Goal: Transaction & Acquisition: Purchase product/service

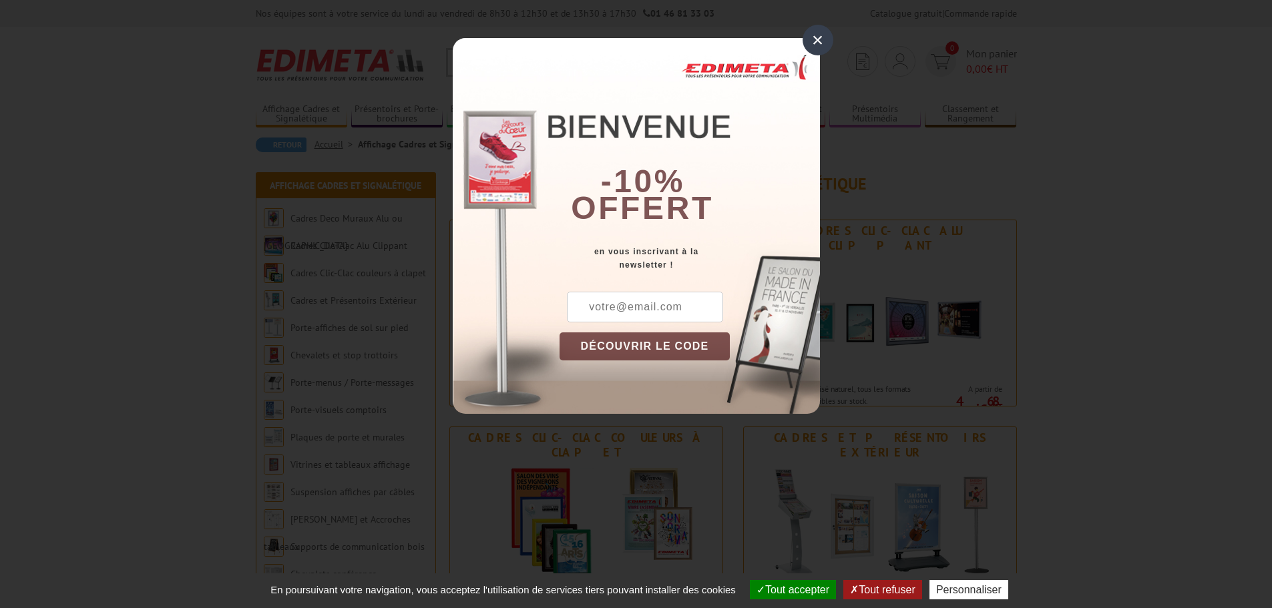
click at [806, 39] on div "×" at bounding box center [817, 40] width 31 height 31
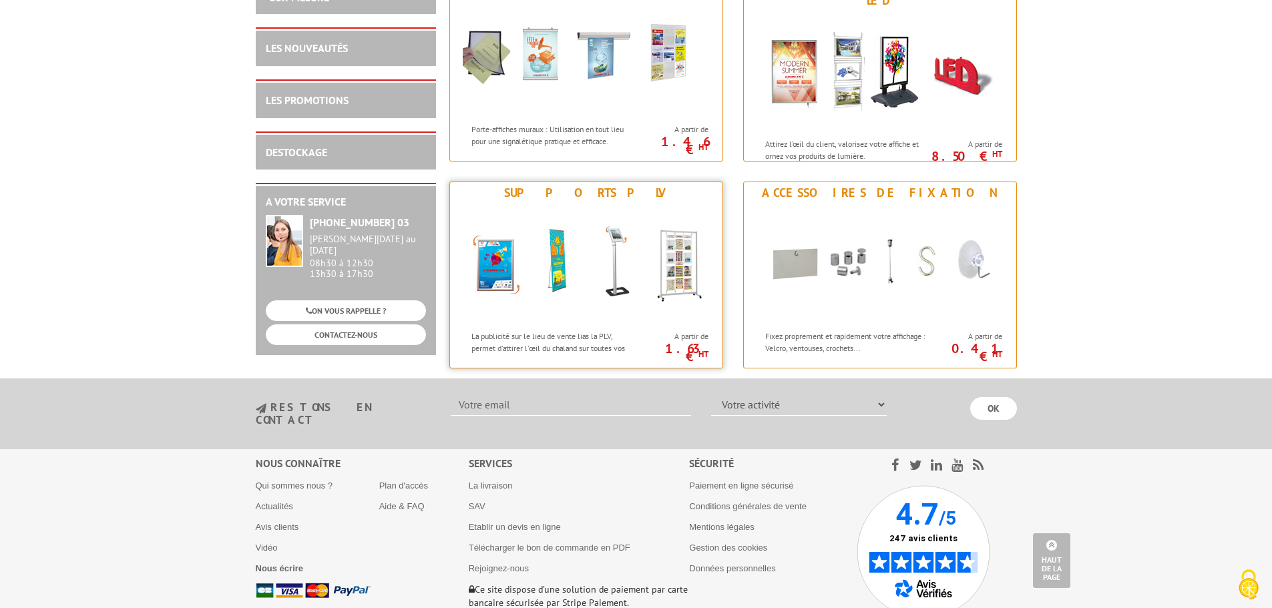
scroll to position [1562, 0]
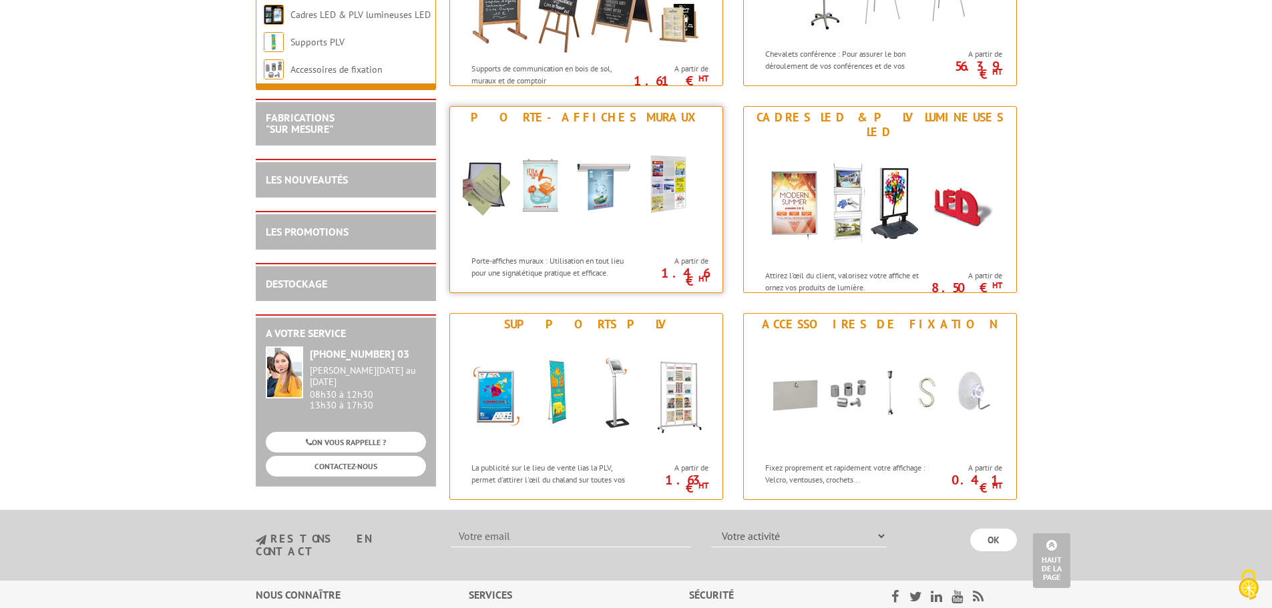
click at [626, 216] on img at bounding box center [586, 188] width 247 height 120
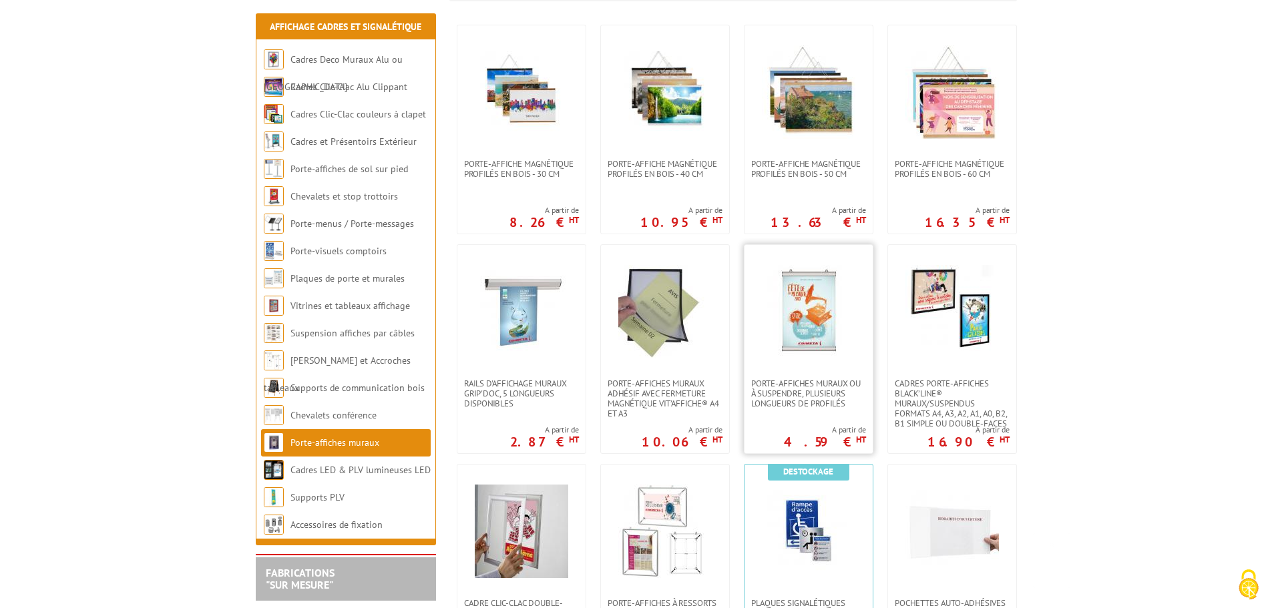
scroll to position [401, 0]
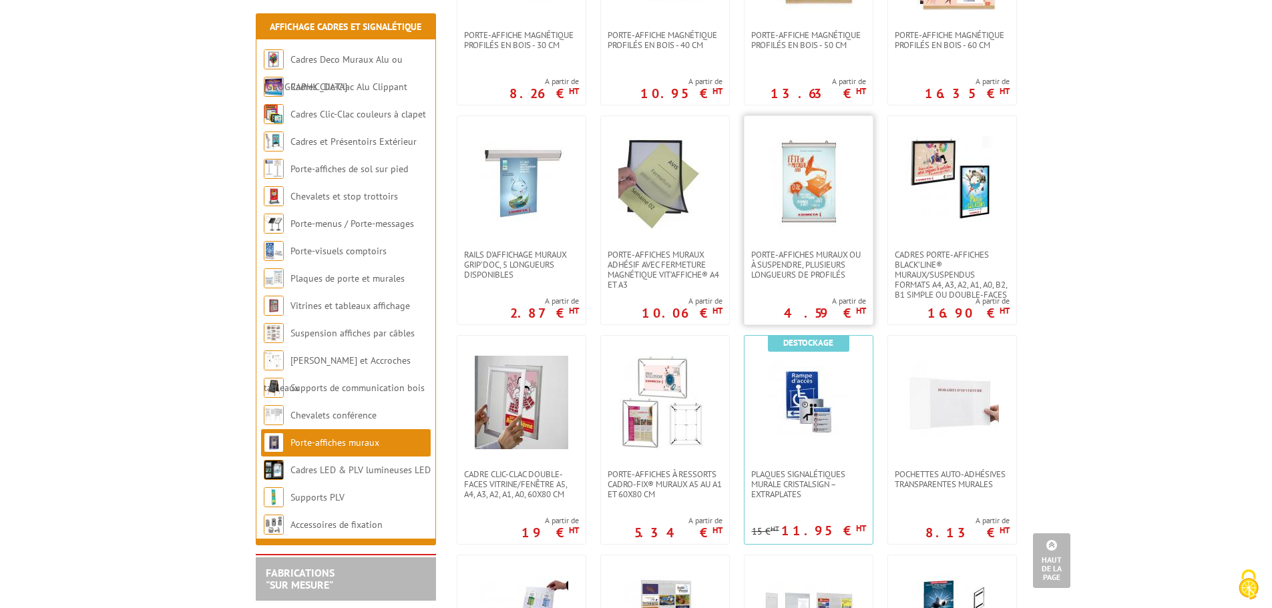
click at [842, 211] on img at bounding box center [808, 182] width 93 height 93
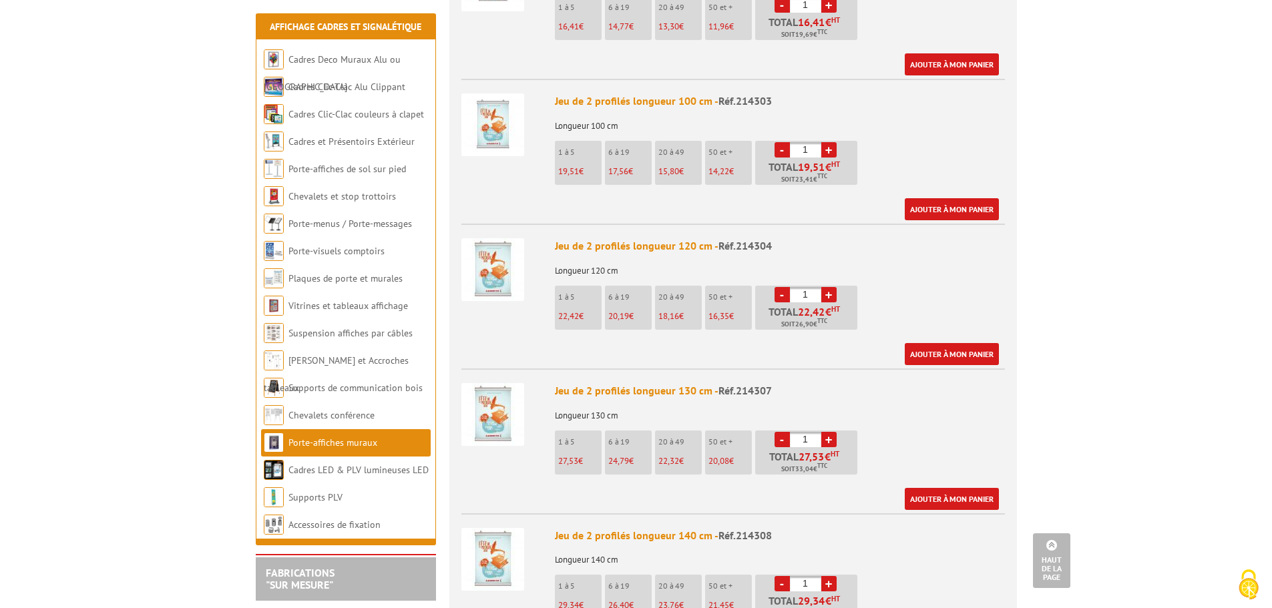
scroll to position [1335, 0]
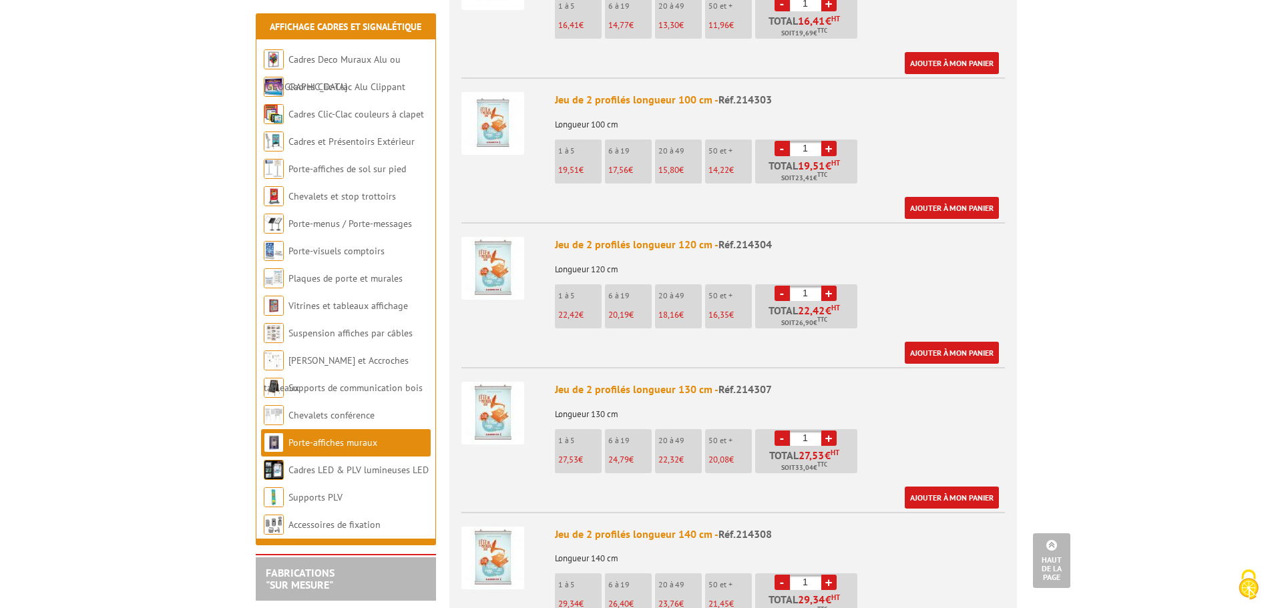
click at [478, 255] on img at bounding box center [492, 268] width 63 height 63
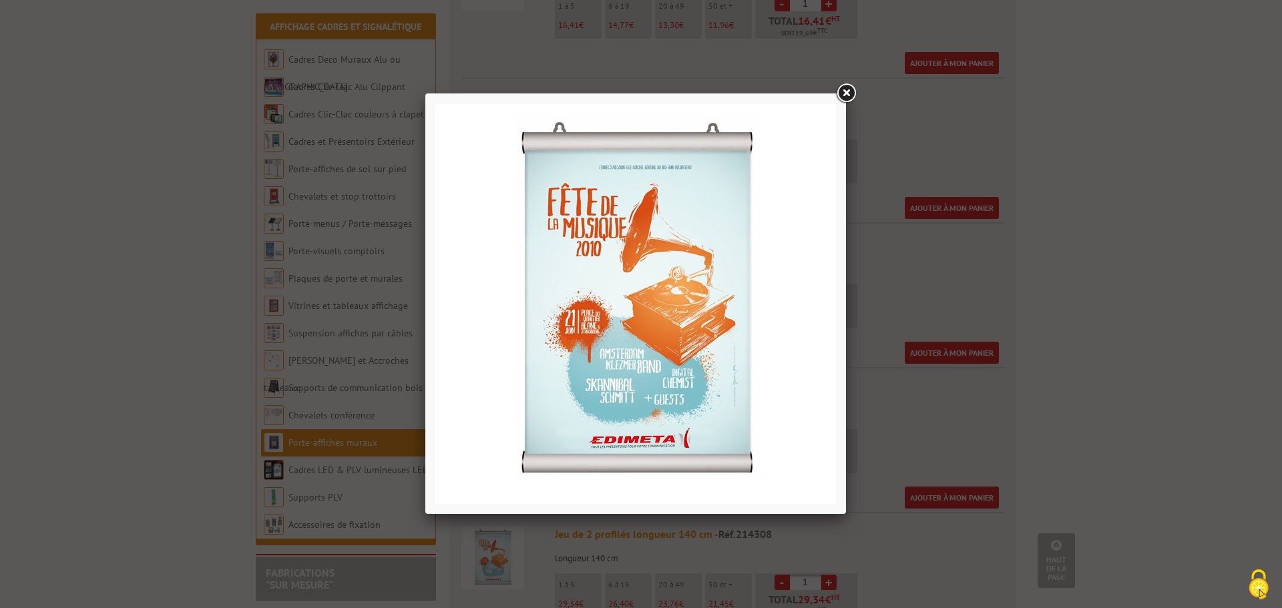
click at [846, 90] on link at bounding box center [846, 93] width 24 height 24
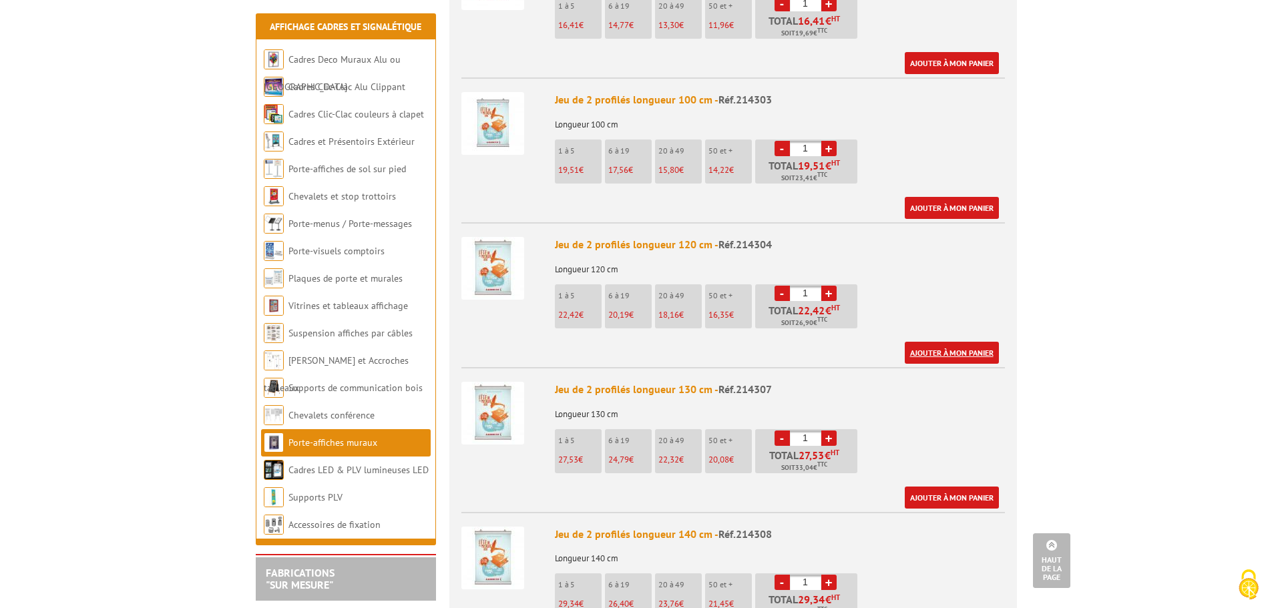
click at [956, 342] on link "Ajouter à mon panier" at bounding box center [951, 353] width 94 height 22
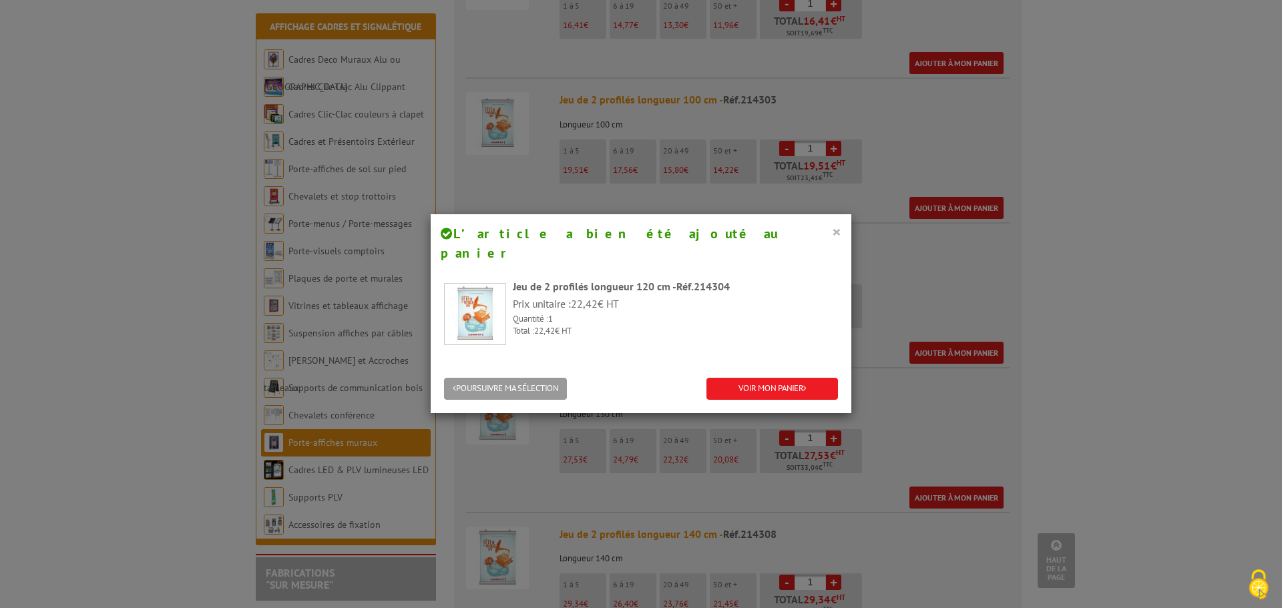
click at [833, 225] on button "×" at bounding box center [836, 231] width 9 height 17
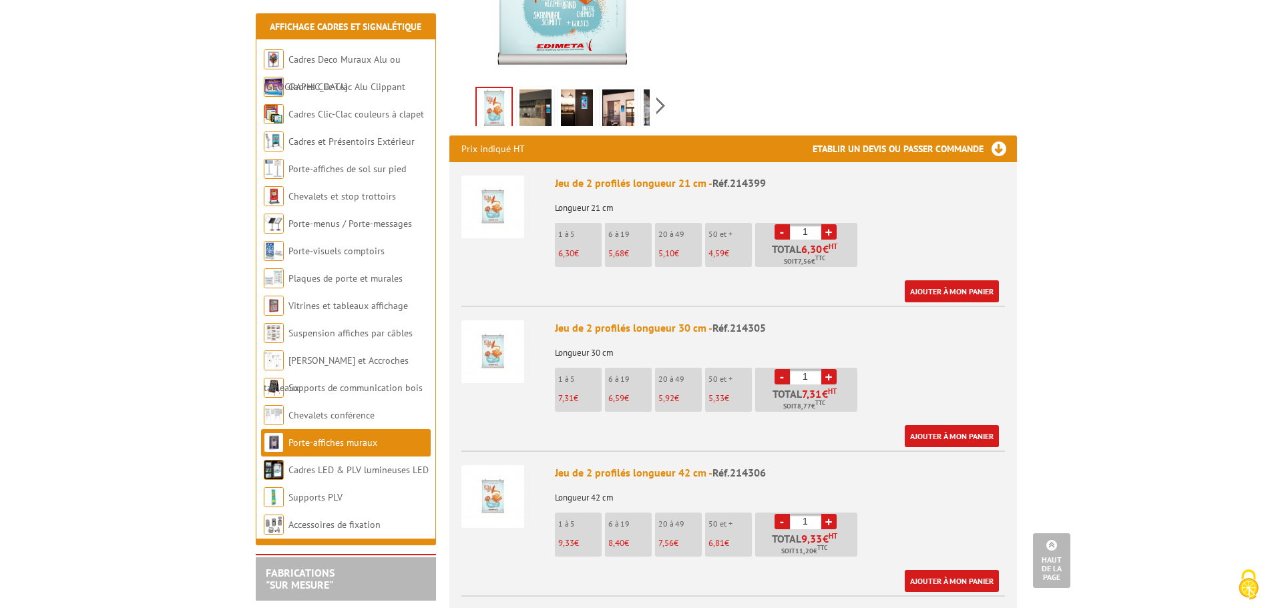
scroll to position [200, 0]
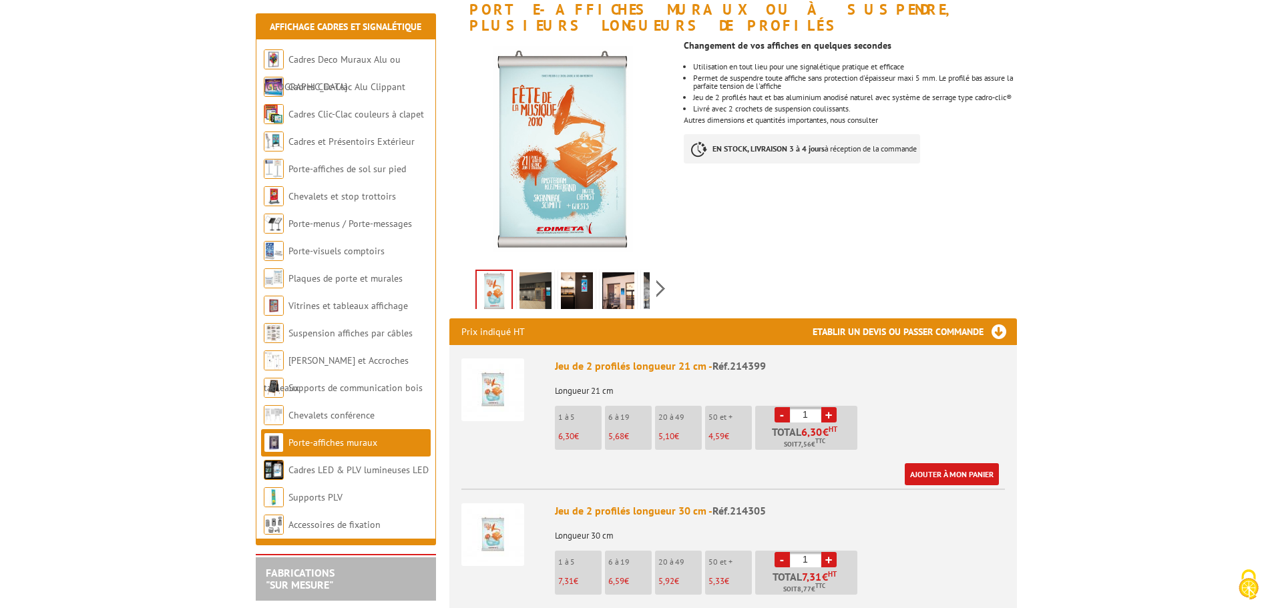
click at [525, 272] on img at bounding box center [535, 292] width 32 height 41
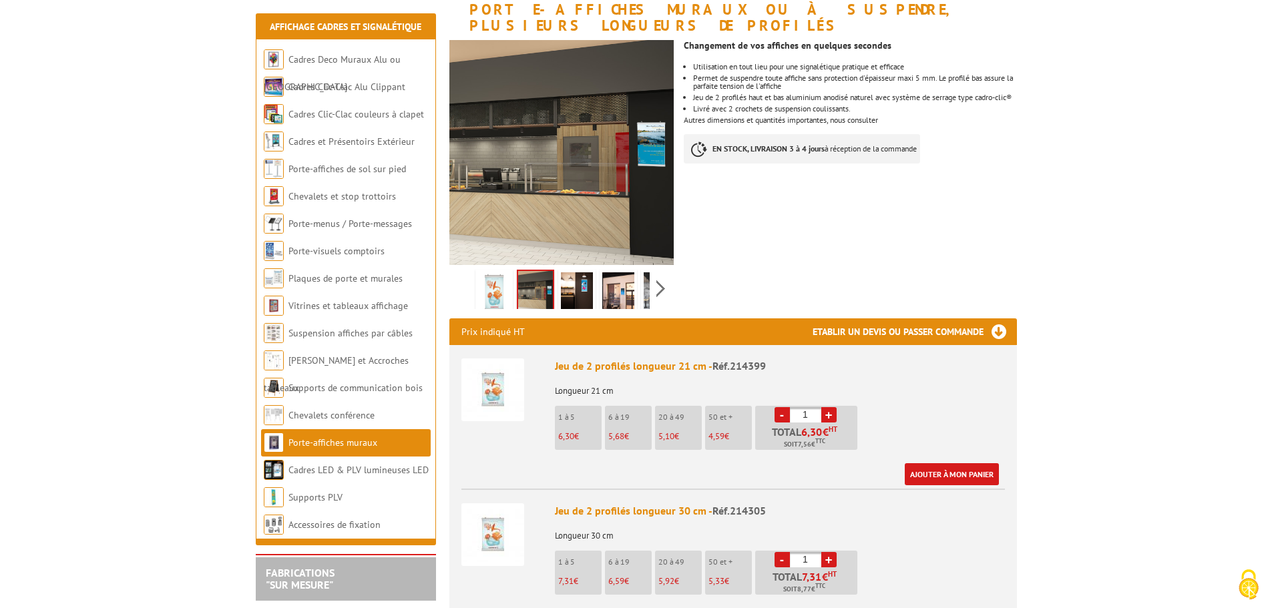
click at [576, 272] on img at bounding box center [577, 292] width 32 height 41
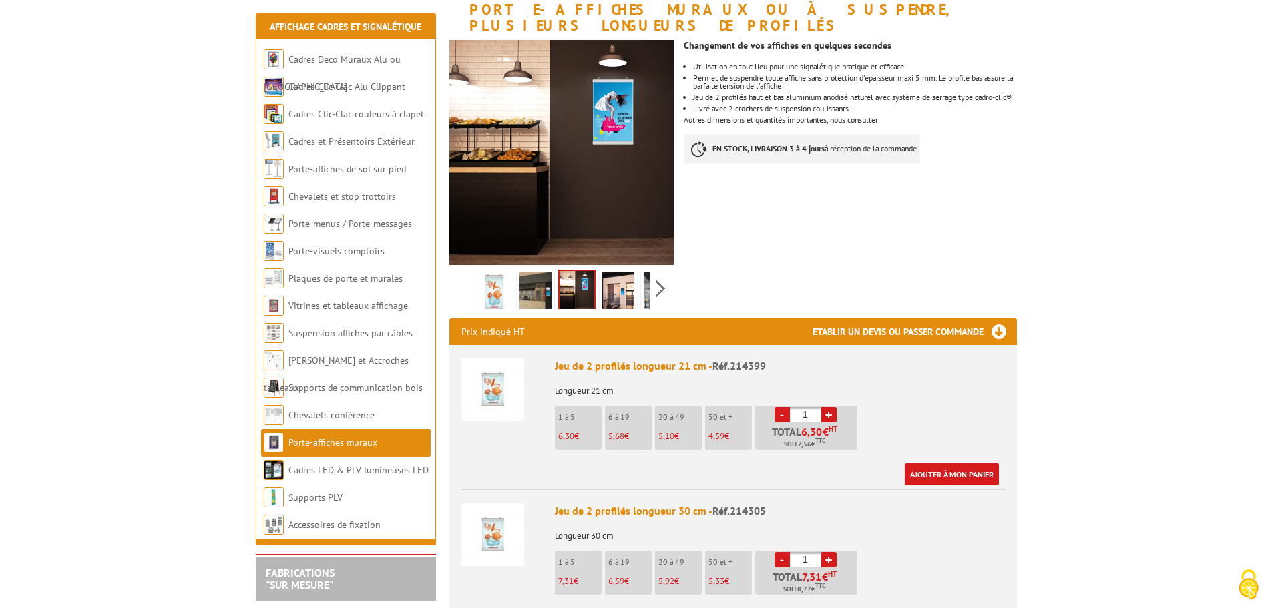
click at [623, 272] on img at bounding box center [618, 292] width 32 height 41
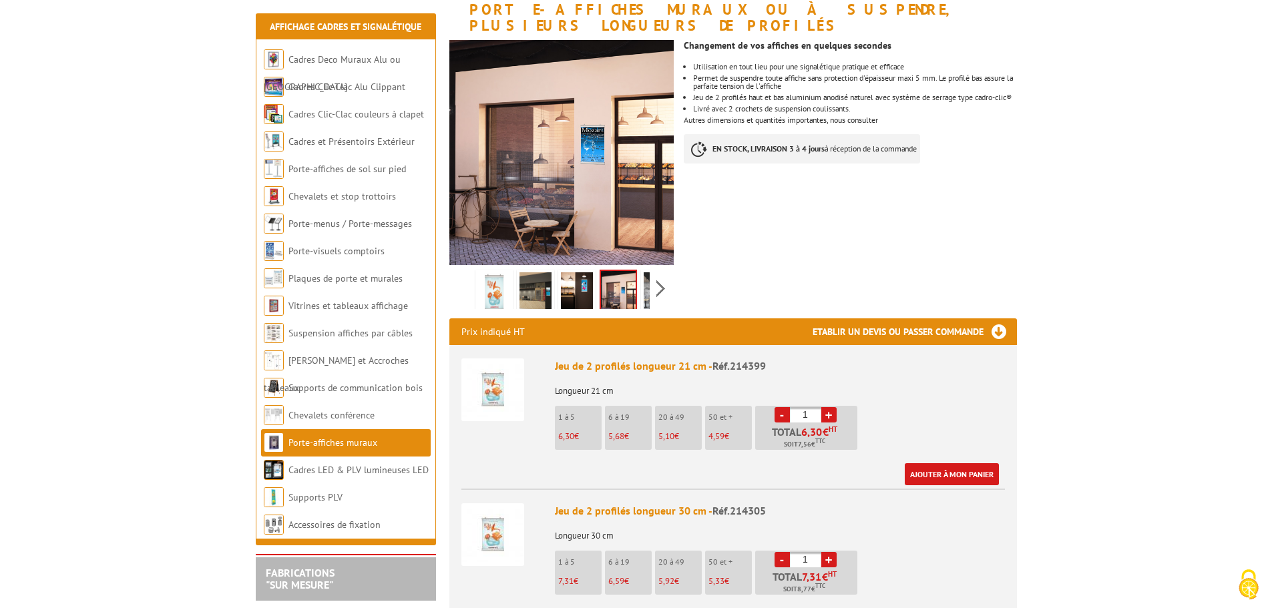
click at [645, 272] on img at bounding box center [659, 292] width 32 height 41
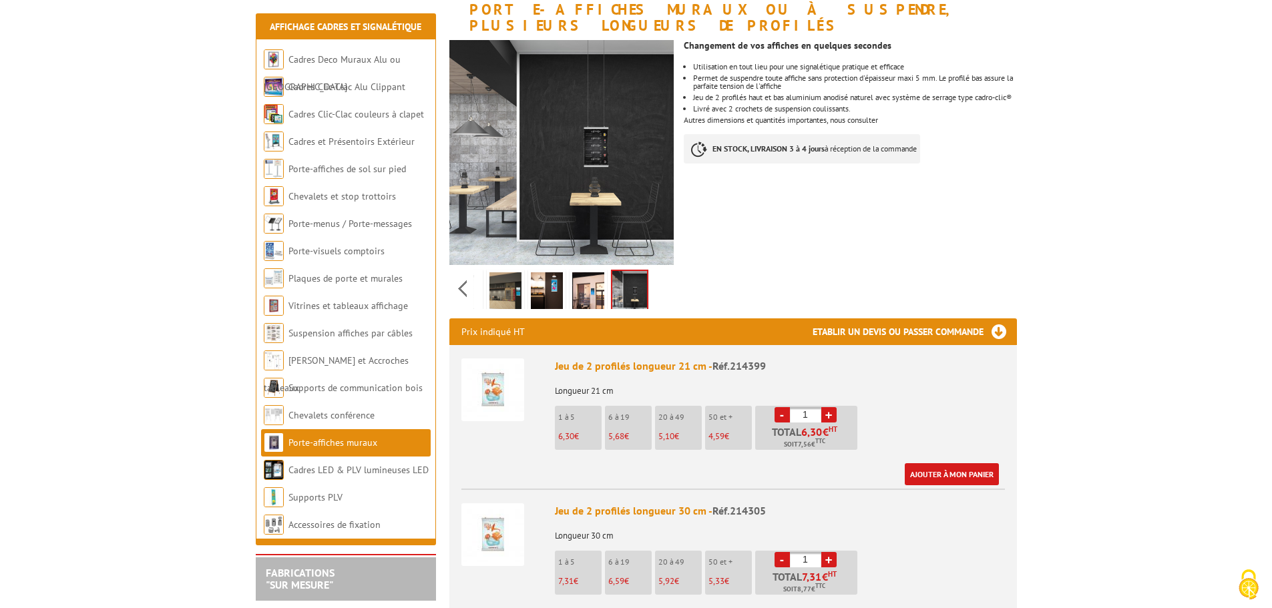
click at [586, 272] on img at bounding box center [588, 292] width 32 height 41
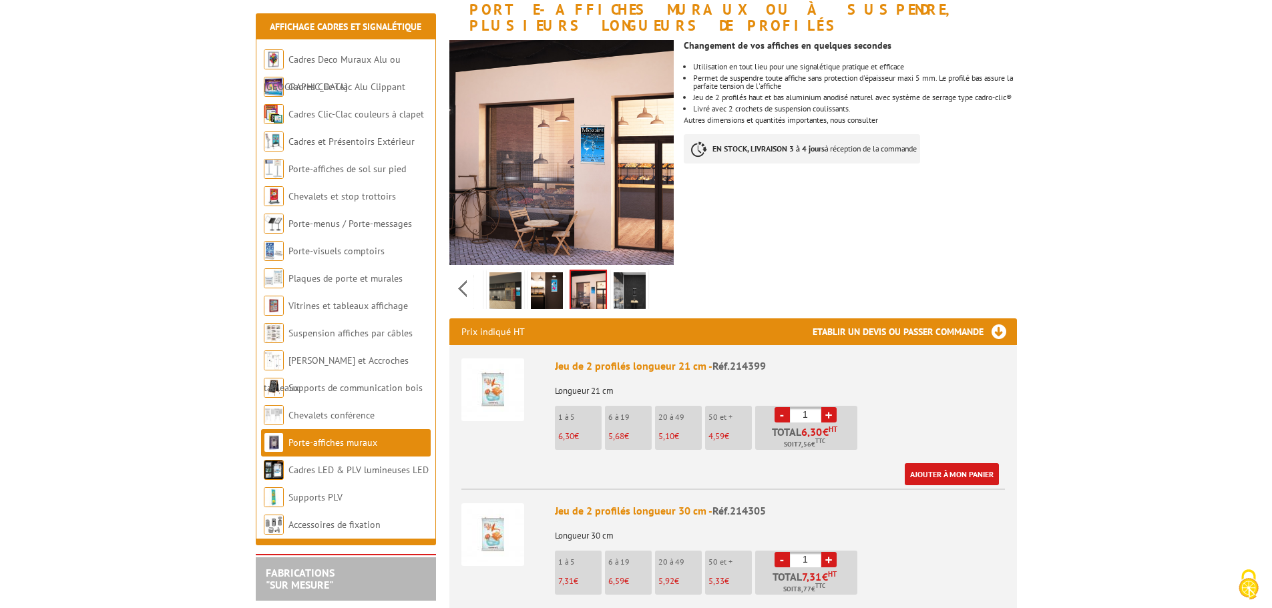
click at [638, 272] on img at bounding box center [629, 292] width 32 height 41
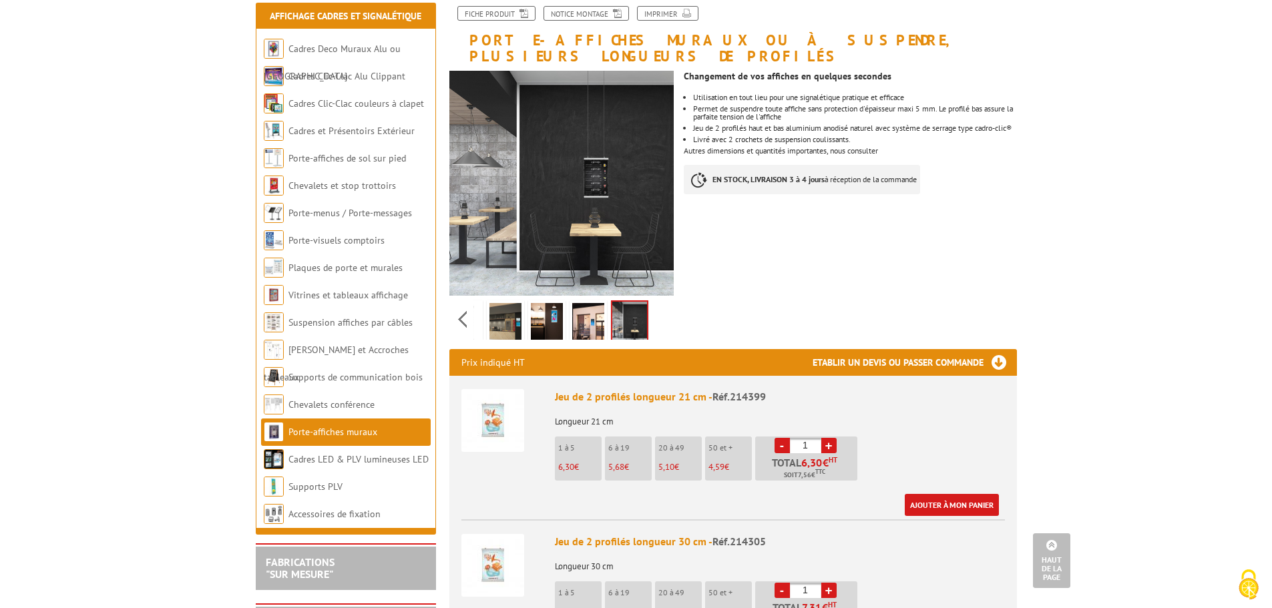
scroll to position [0, 0]
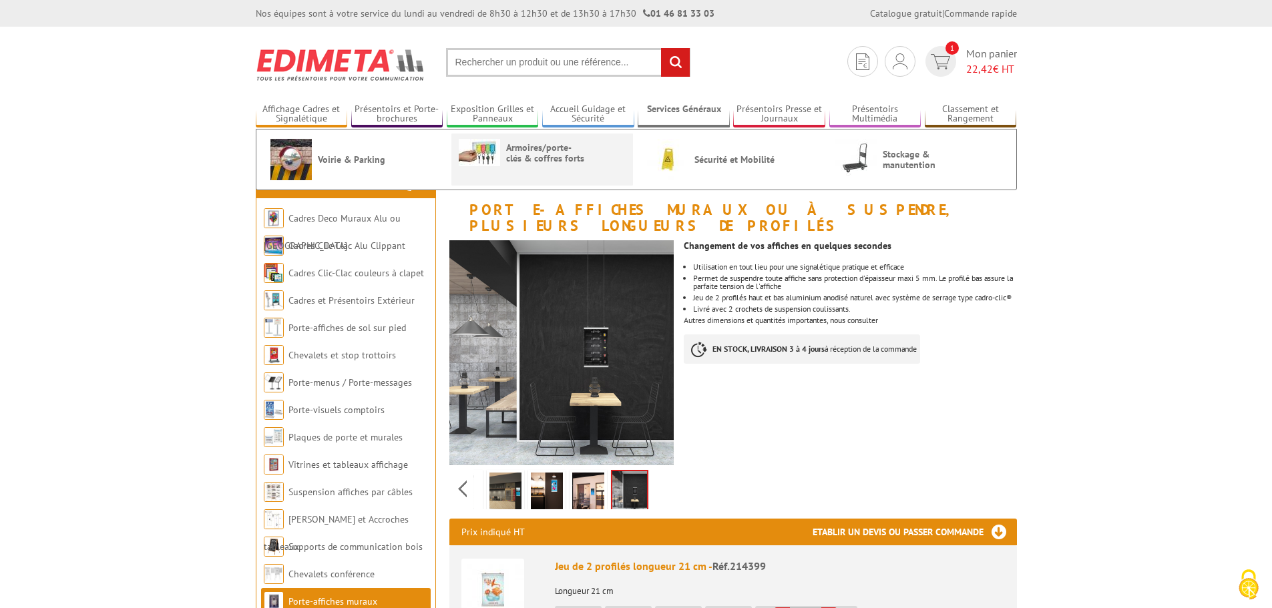
click at [520, 154] on span "Armoires/porte-clés & coffres forts" at bounding box center [546, 152] width 80 height 21
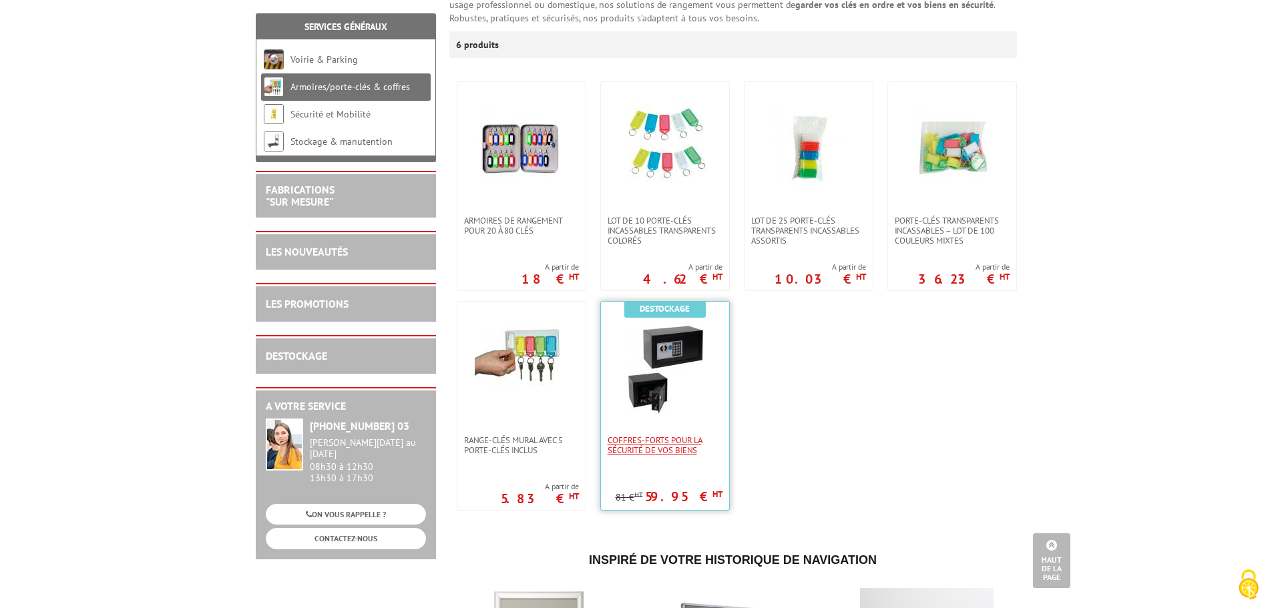
scroll to position [200, 0]
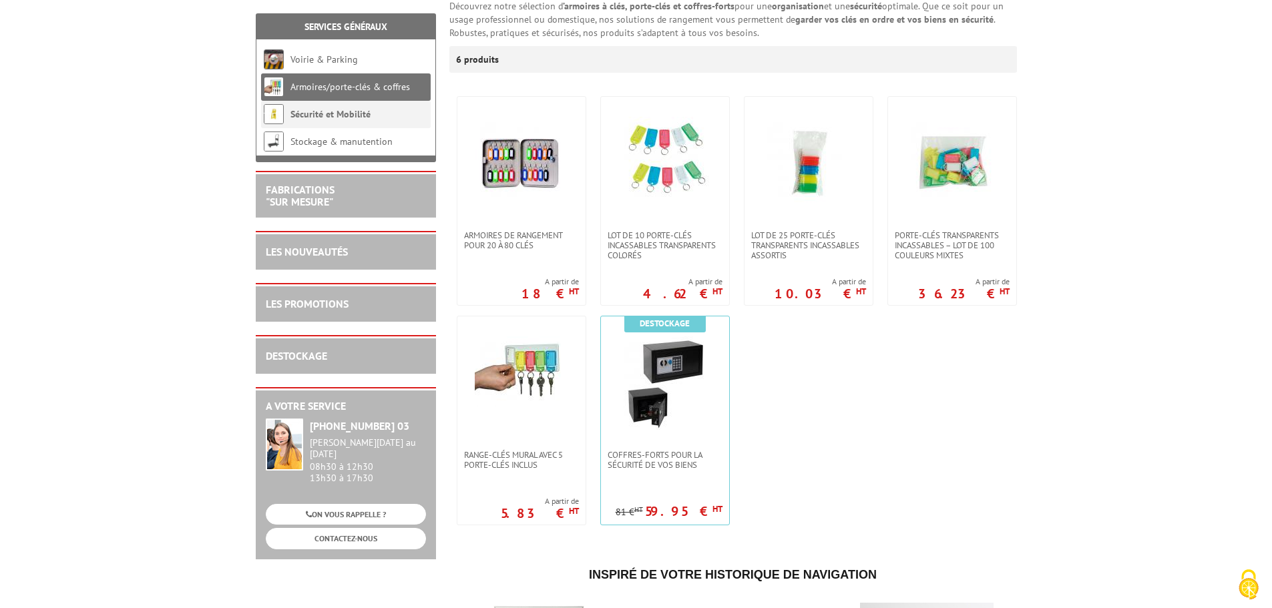
click at [378, 109] on li "Sécurité et Mobilité" at bounding box center [346, 114] width 170 height 27
click at [342, 109] on link "Sécurité et Mobilité" at bounding box center [330, 114] width 80 height 12
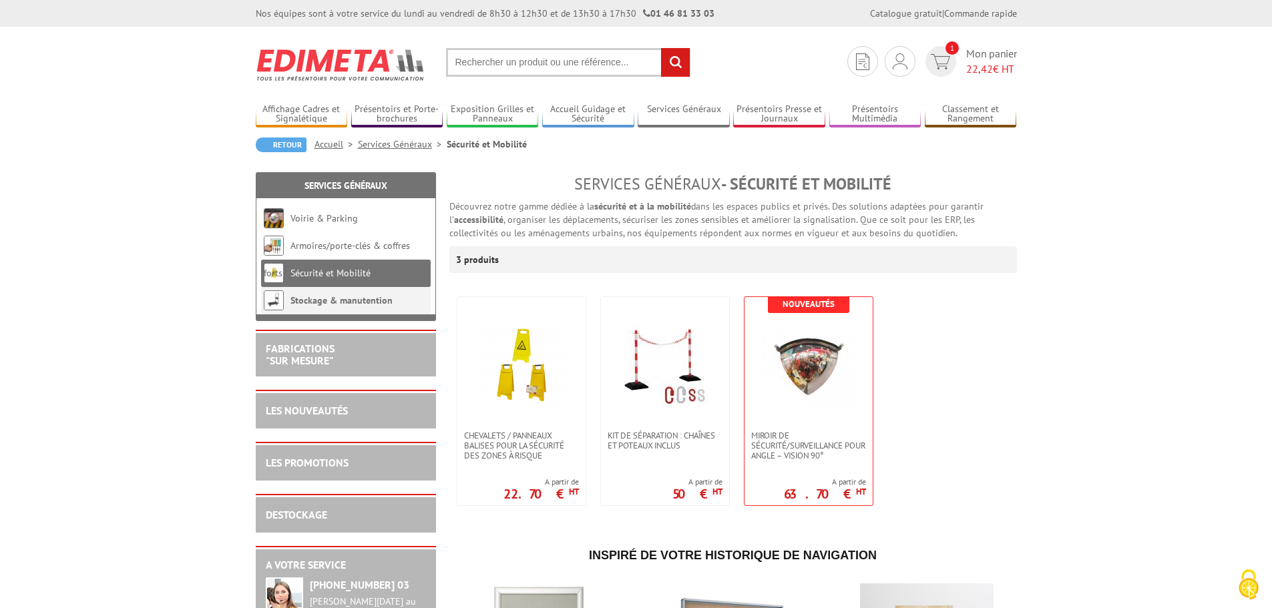
click at [350, 291] on li "Stockage & manutention" at bounding box center [346, 300] width 170 height 27
click at [350, 301] on link "Stockage & manutention" at bounding box center [341, 300] width 102 height 12
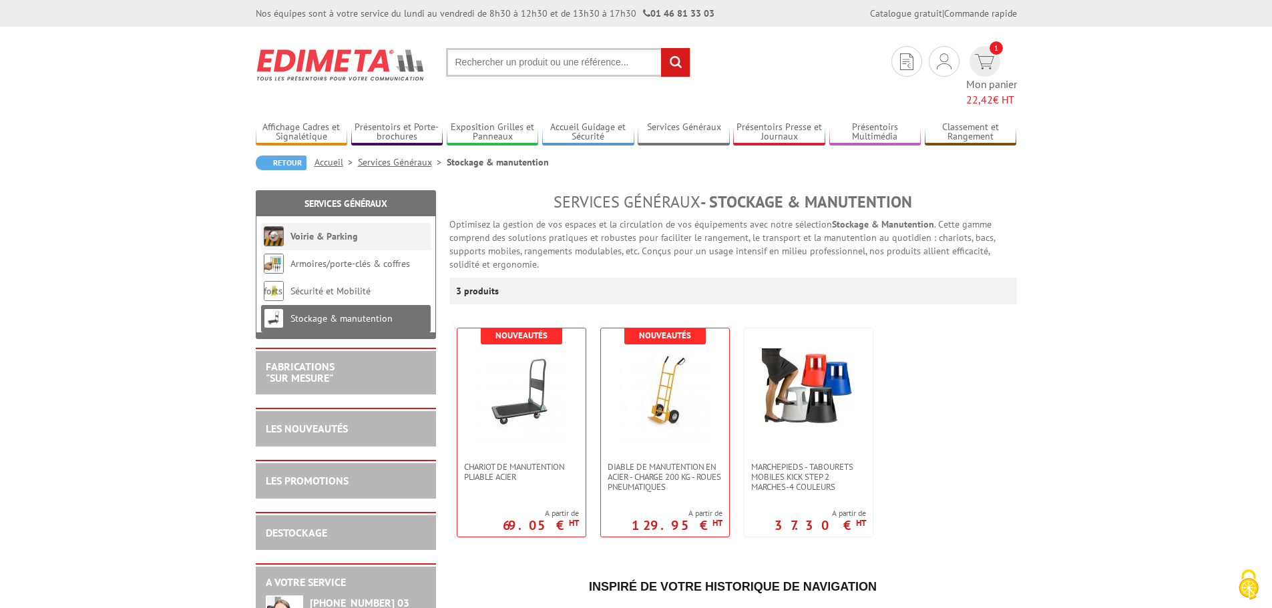
click at [340, 230] on link "Voirie & Parking" at bounding box center [323, 236] width 67 height 12
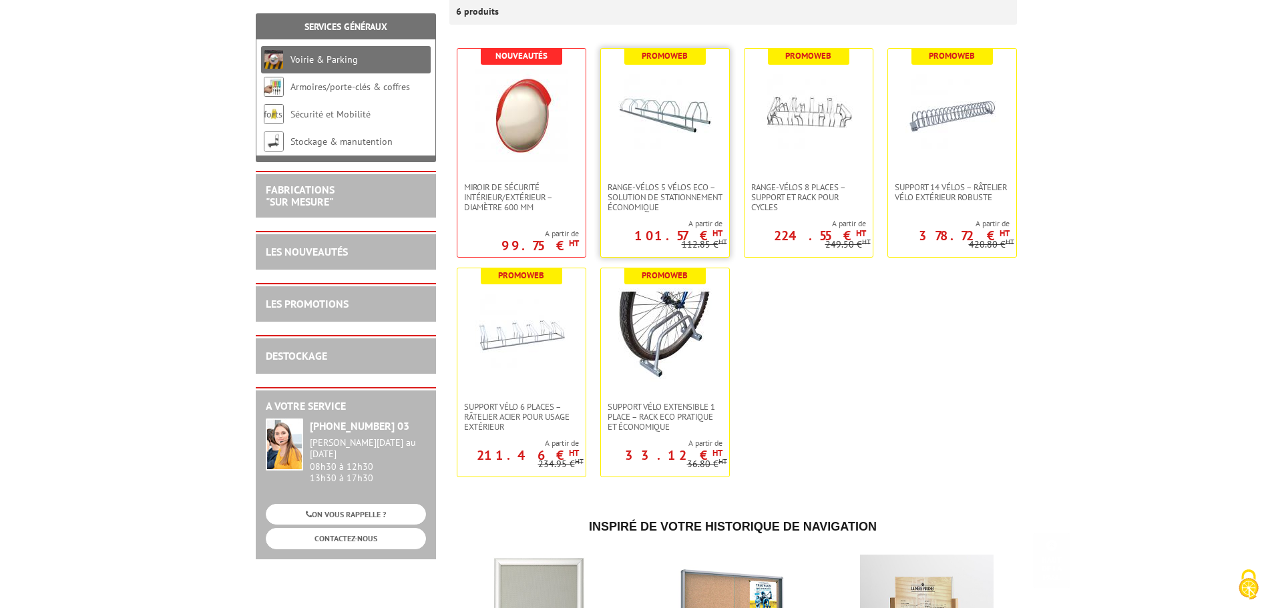
scroll to position [267, 0]
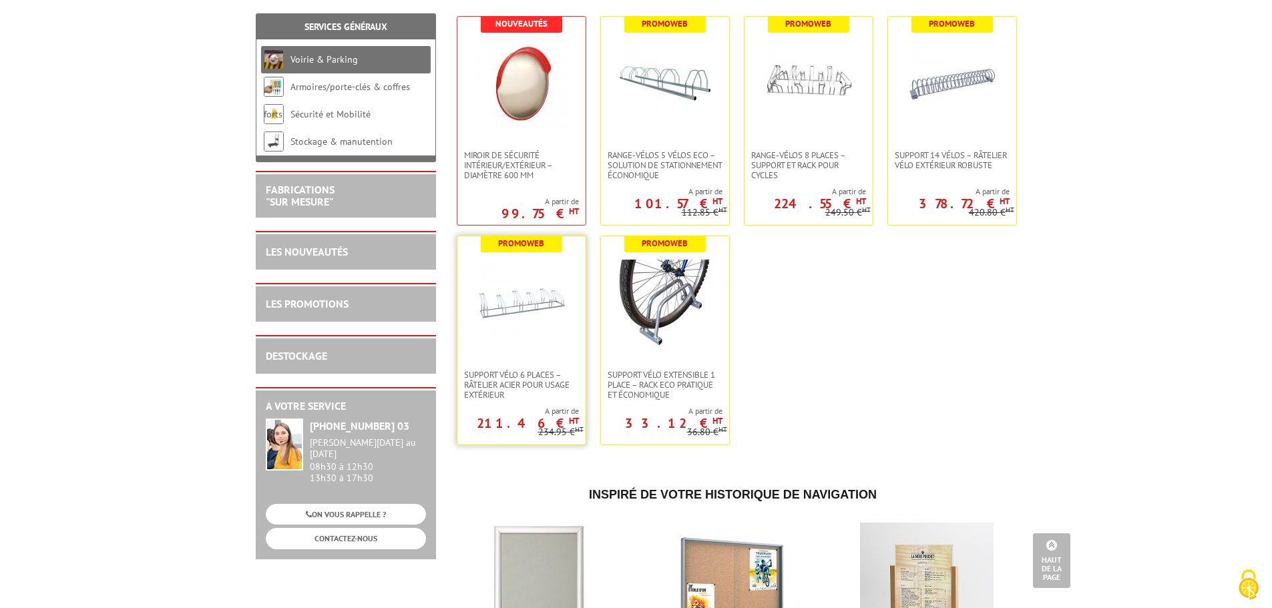
click at [548, 350] on img at bounding box center [521, 302] width 93 height 93
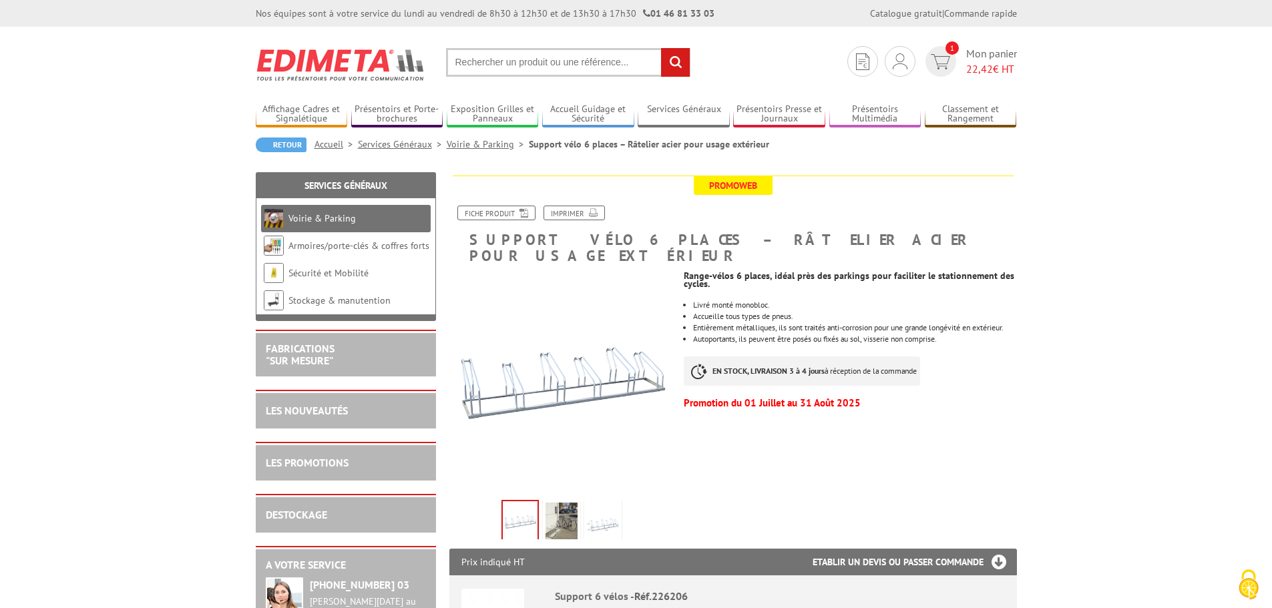
click at [551, 348] on img at bounding box center [561, 382] width 225 height 225
click at [579, 500] on link at bounding box center [561, 523] width 37 height 47
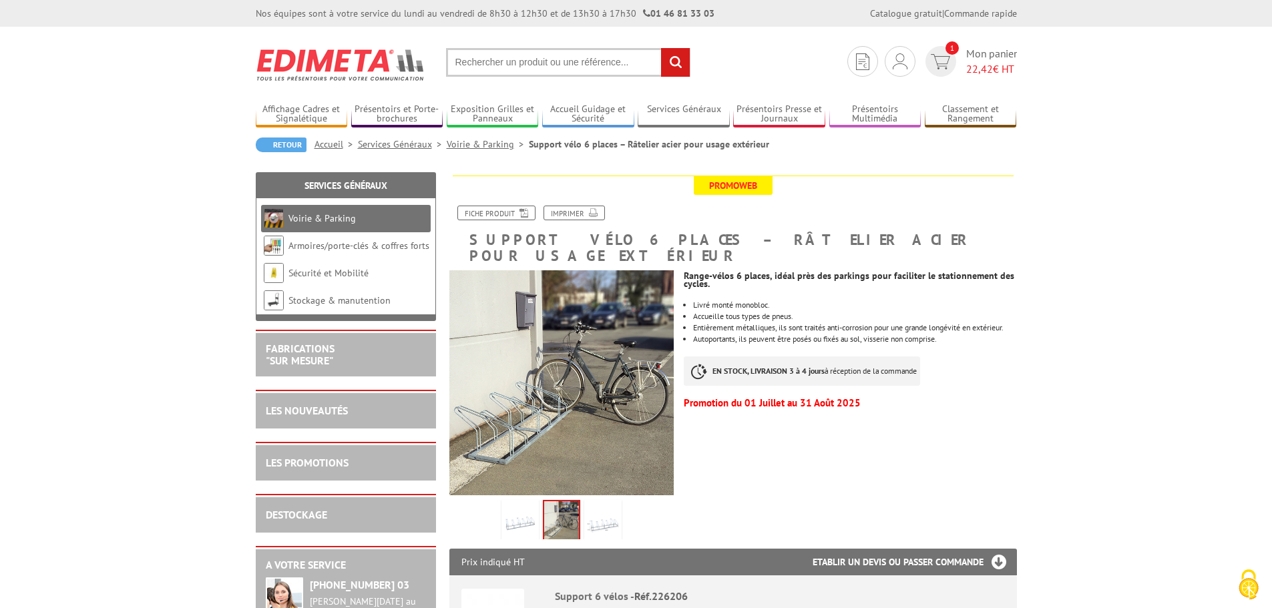
click at [605, 507] on img at bounding box center [603, 523] width 32 height 41
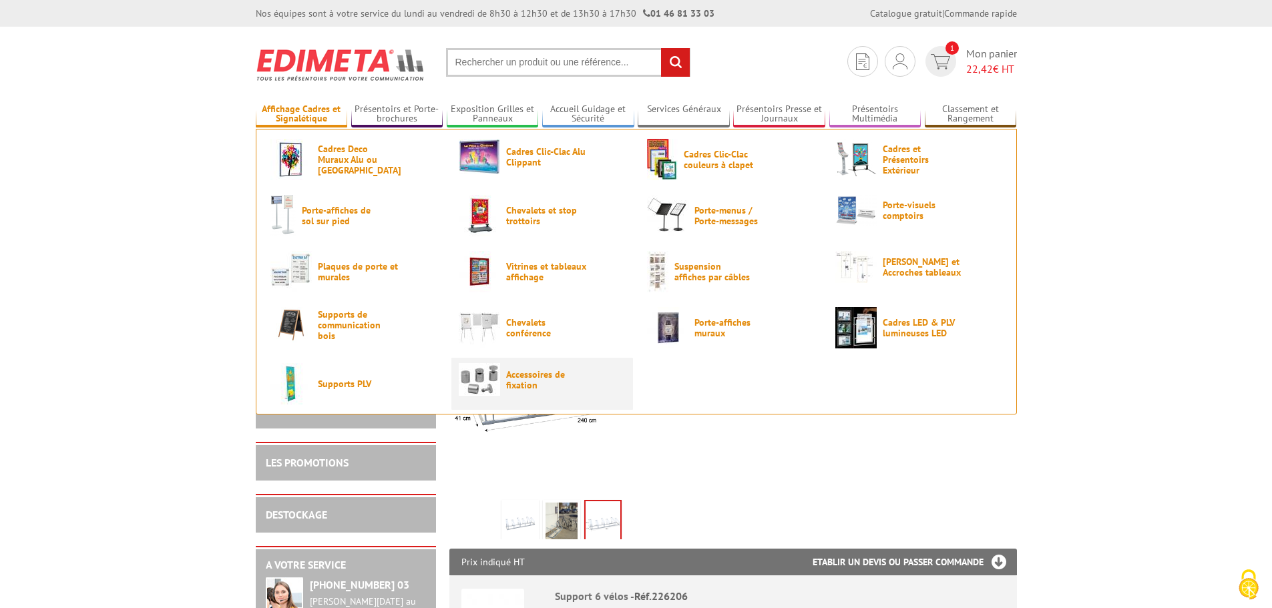
click at [547, 379] on span "Accessoires de fixation" at bounding box center [546, 379] width 80 height 21
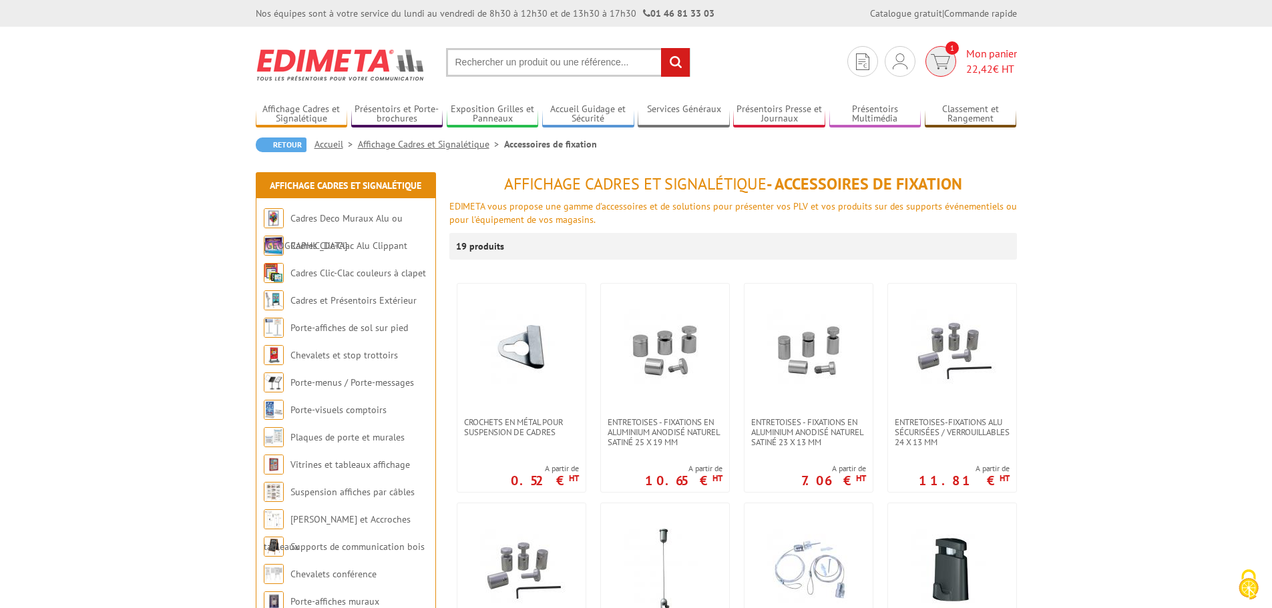
click at [1003, 59] on span "Mon panier 22,42 € HT" at bounding box center [991, 61] width 51 height 31
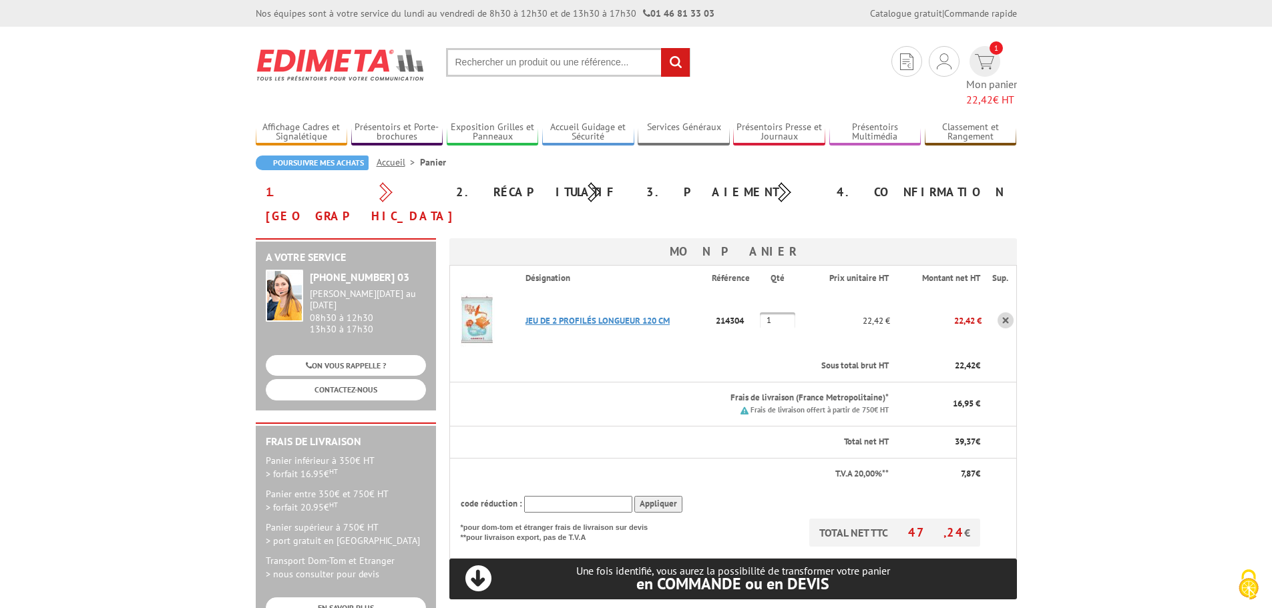
click at [605, 315] on link "JEU DE 2 PROFILéS LONGUEUR 120 CM" at bounding box center [597, 320] width 144 height 11
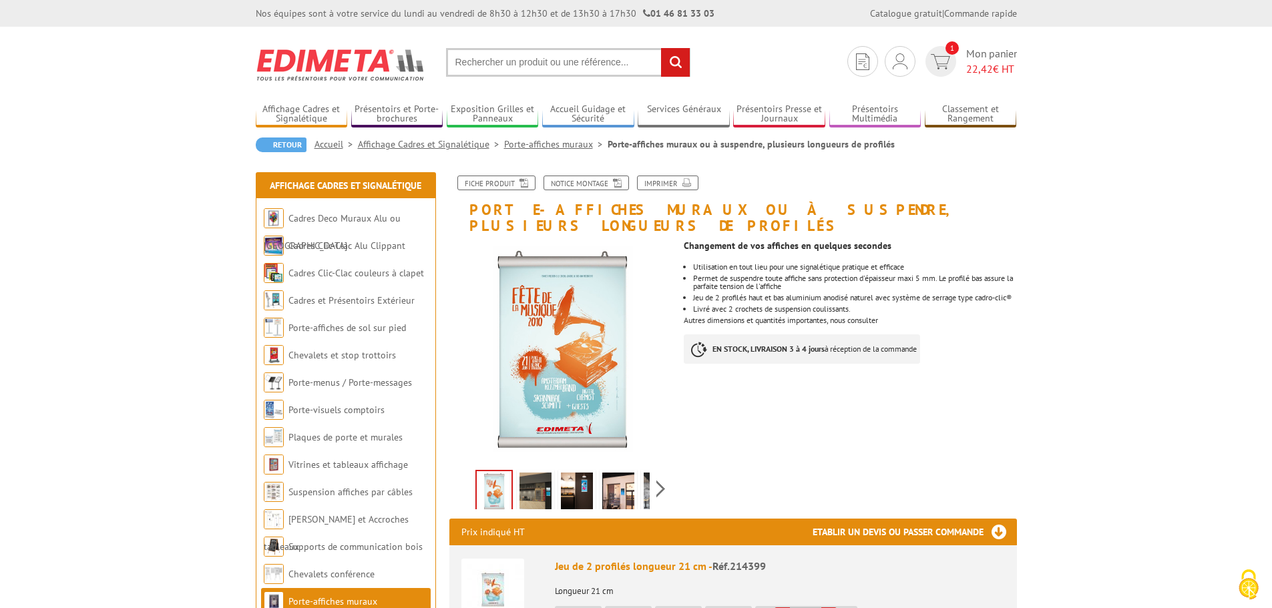
click at [548, 473] on img at bounding box center [535, 493] width 32 height 41
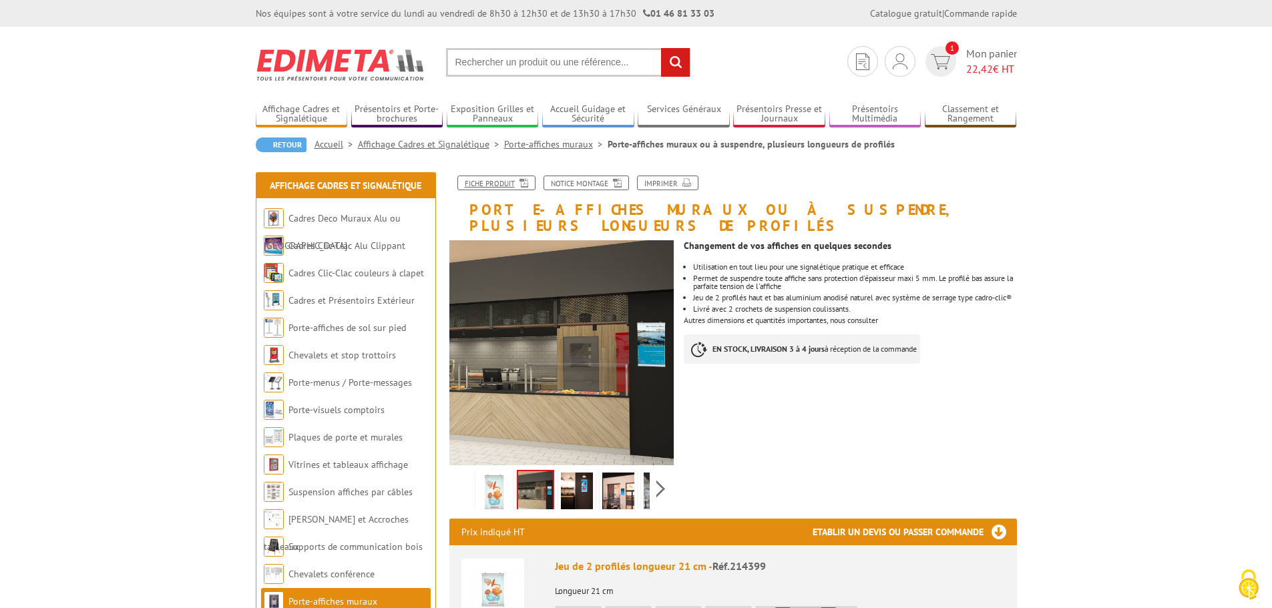
click at [505, 181] on link "Fiche produit" at bounding box center [496, 183] width 78 height 15
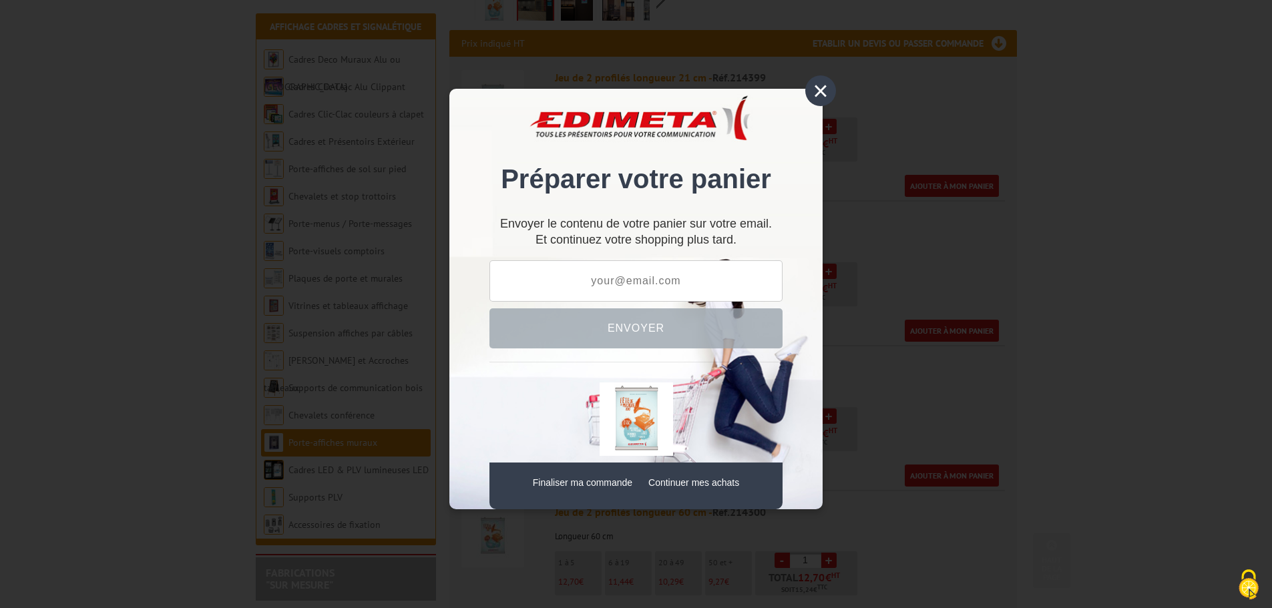
scroll to position [534, 0]
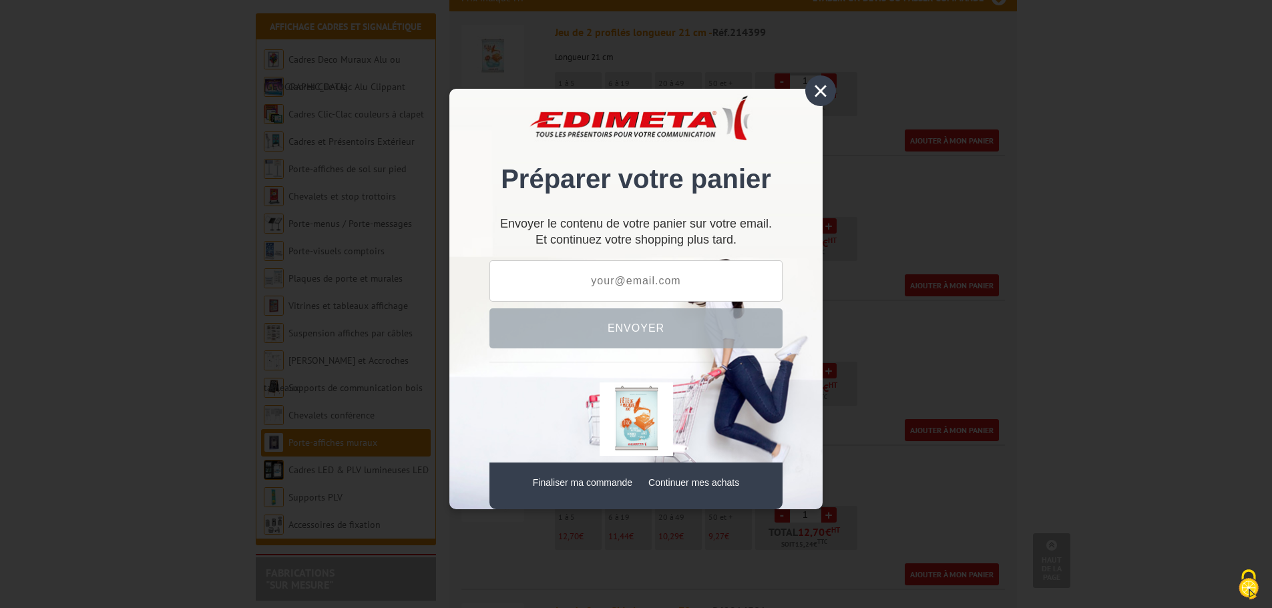
click at [824, 91] on div "×" at bounding box center [820, 90] width 31 height 31
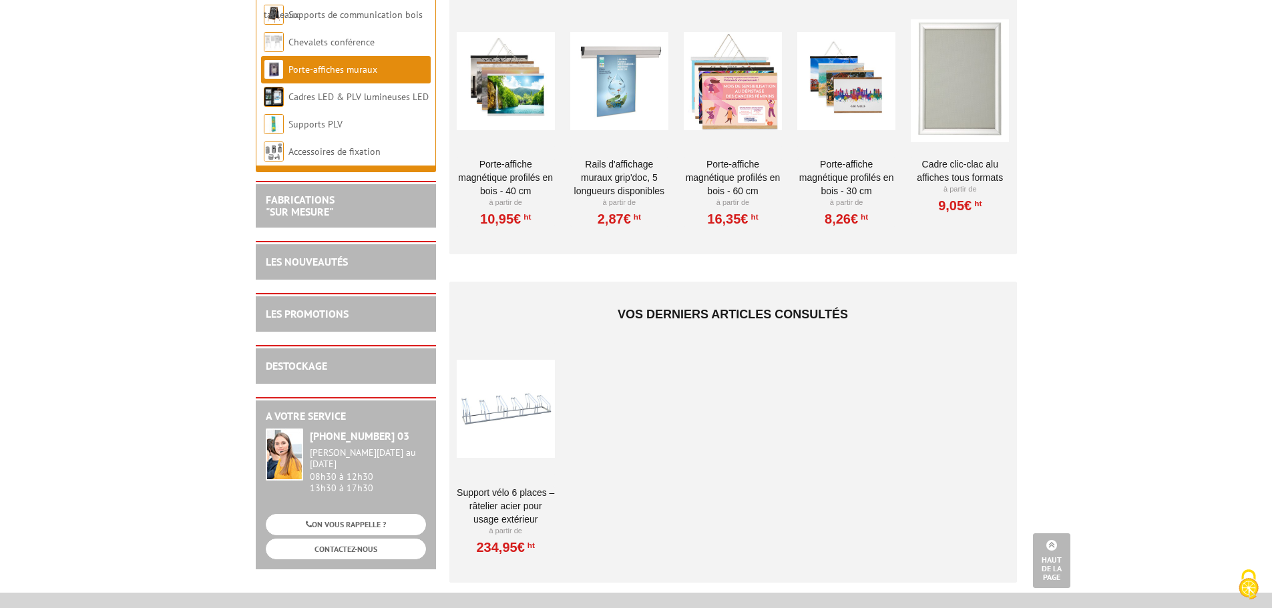
scroll to position [2735, 0]
click at [498, 421] on div at bounding box center [506, 410] width 98 height 134
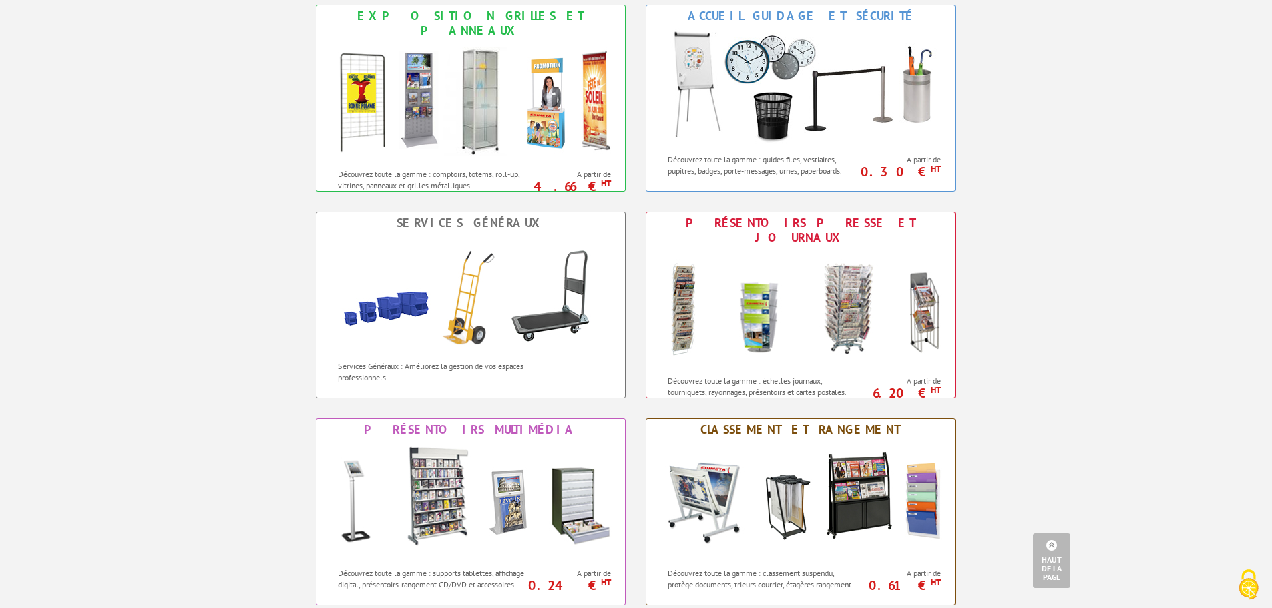
scroll to position [791, 0]
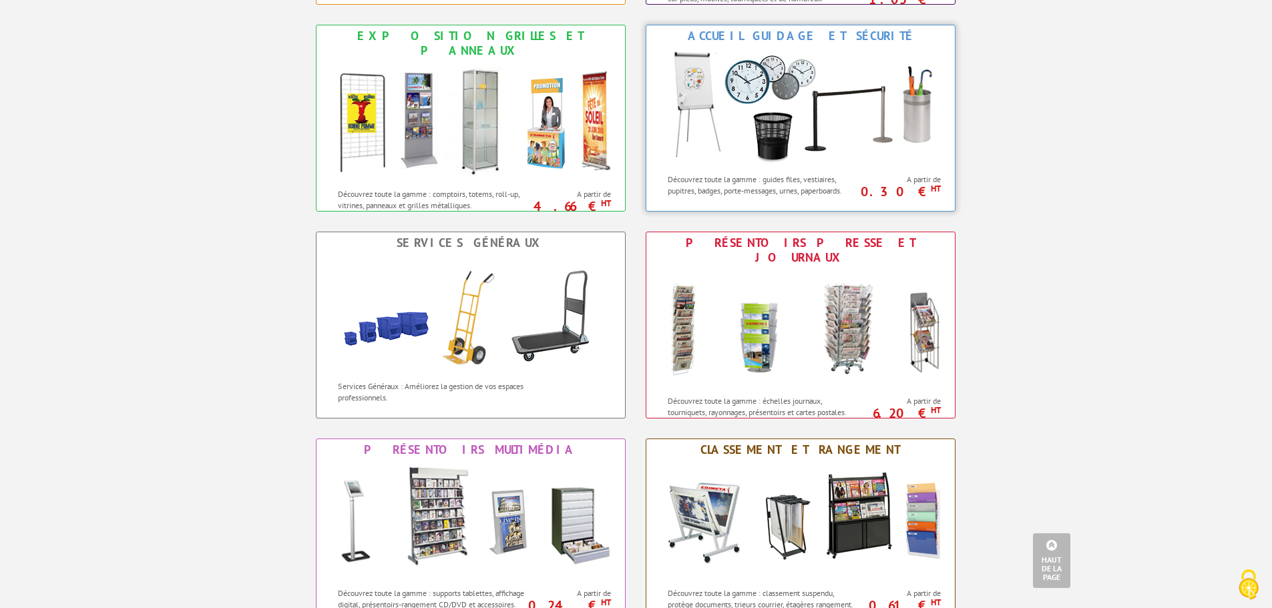
click at [800, 162] on img at bounding box center [800, 107] width 294 height 120
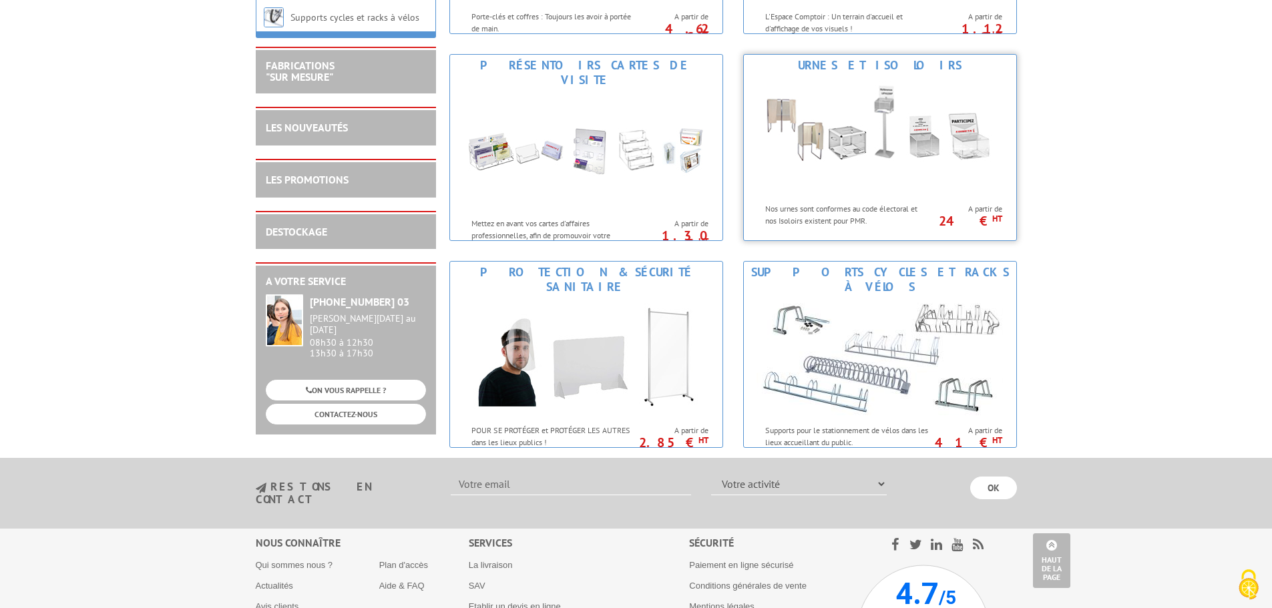
scroll to position [1202, 0]
click at [896, 342] on img at bounding box center [879, 356] width 246 height 120
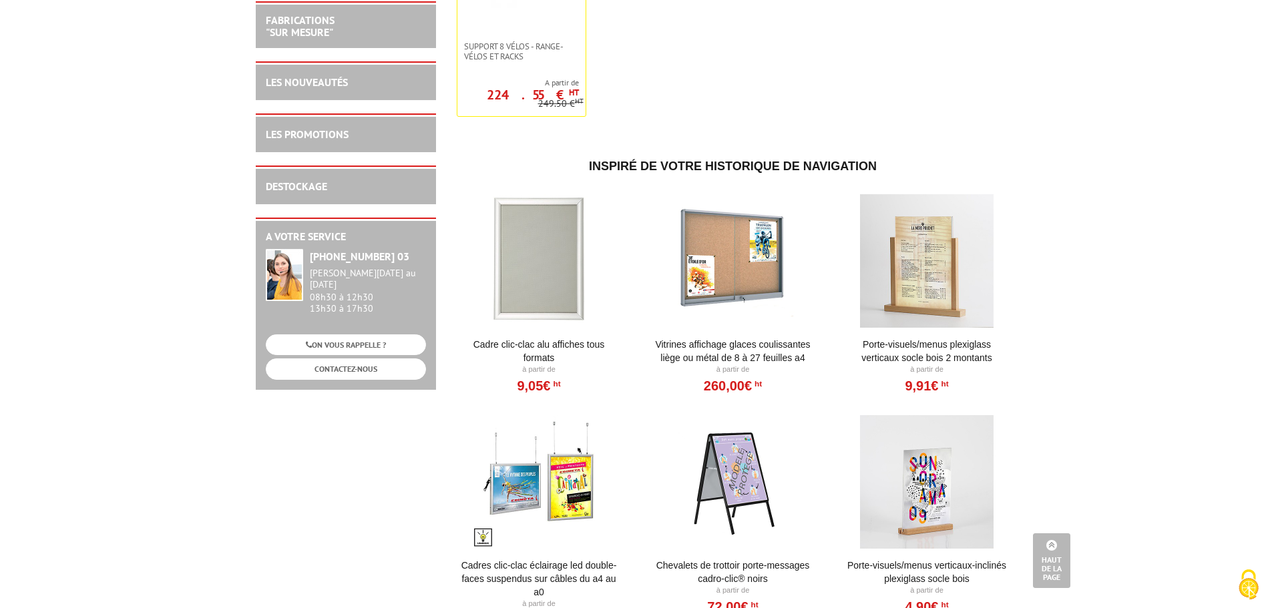
scroll to position [267, 0]
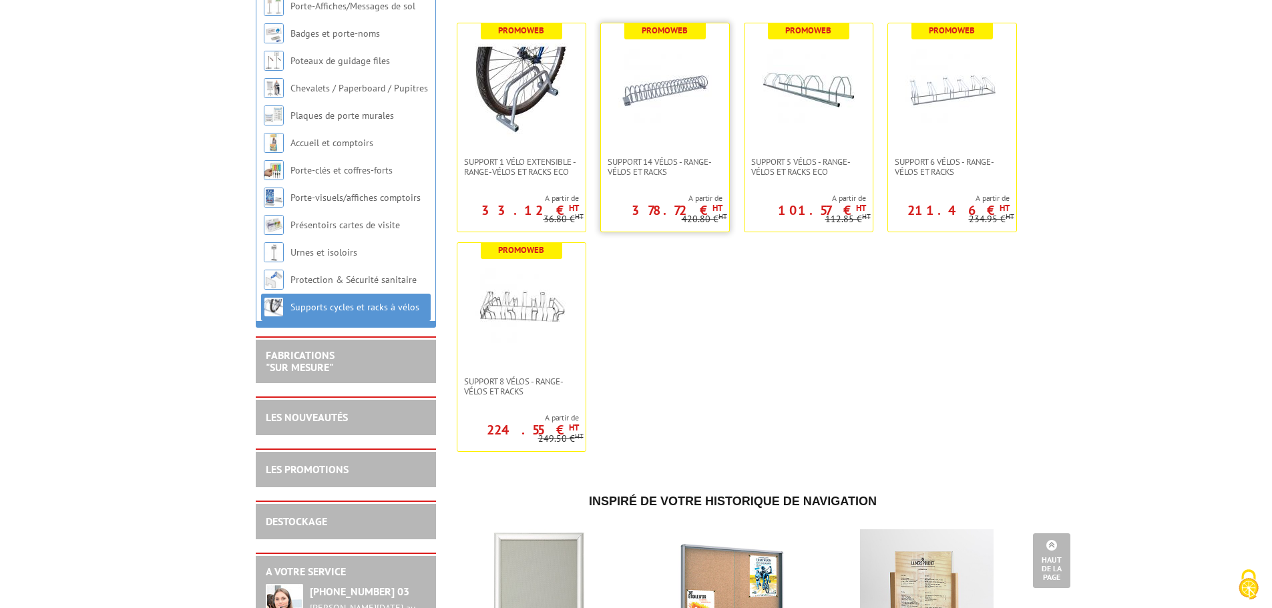
click at [702, 109] on img at bounding box center [664, 89] width 93 height 93
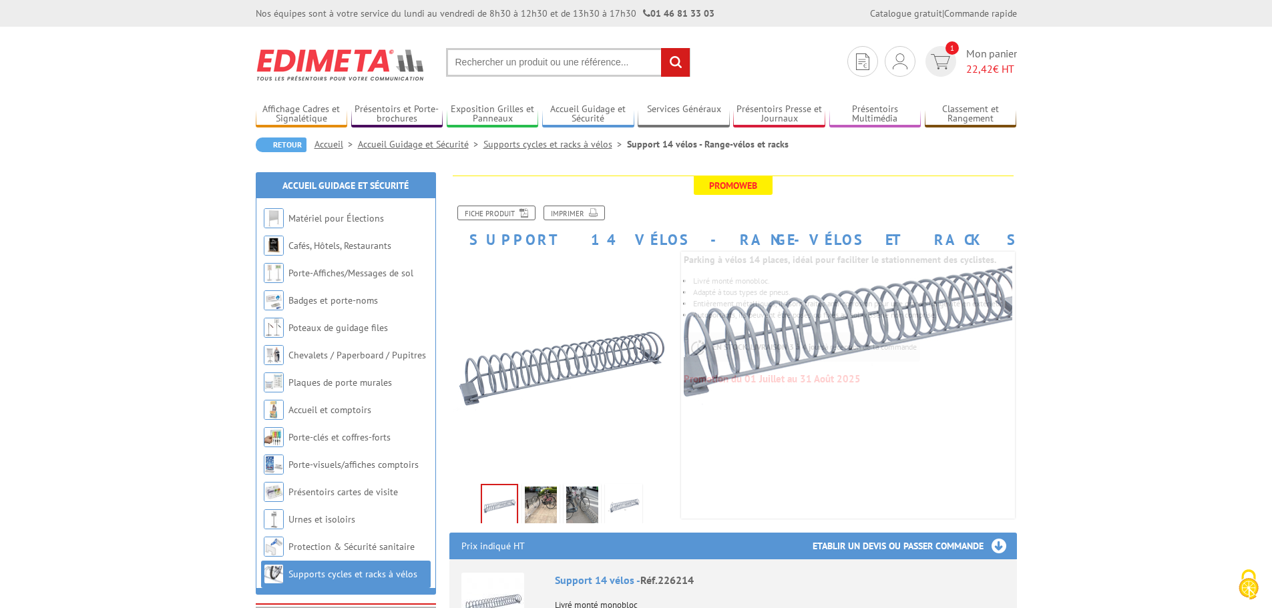
click at [537, 504] on img at bounding box center [541, 507] width 32 height 41
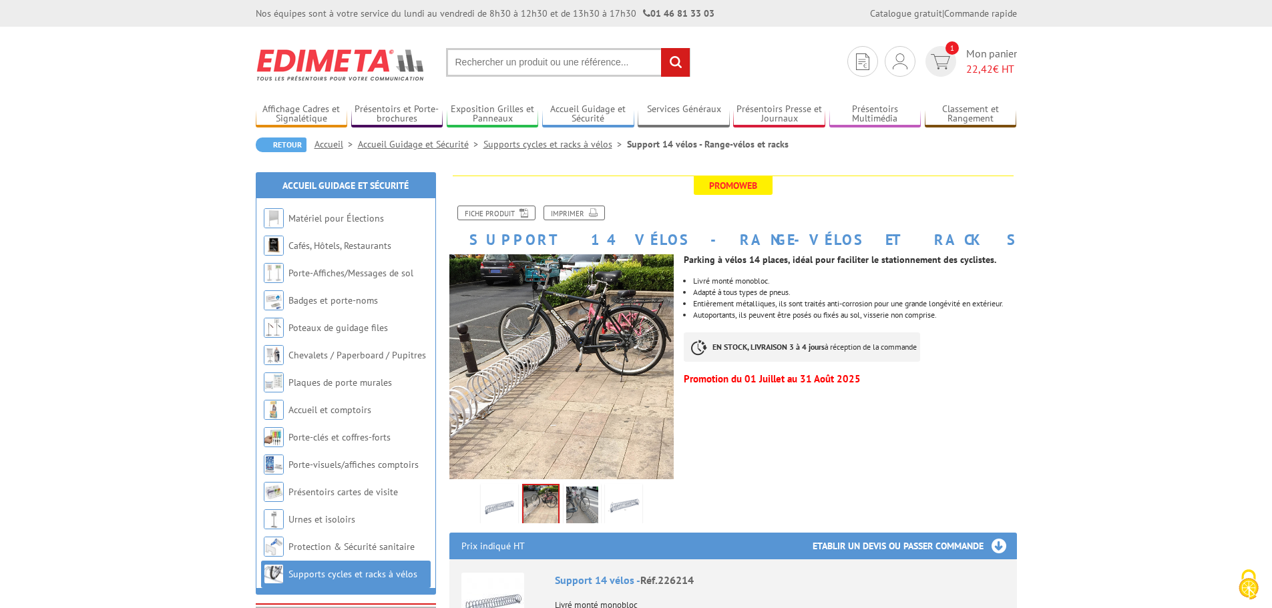
click at [578, 509] on img at bounding box center [582, 507] width 32 height 41
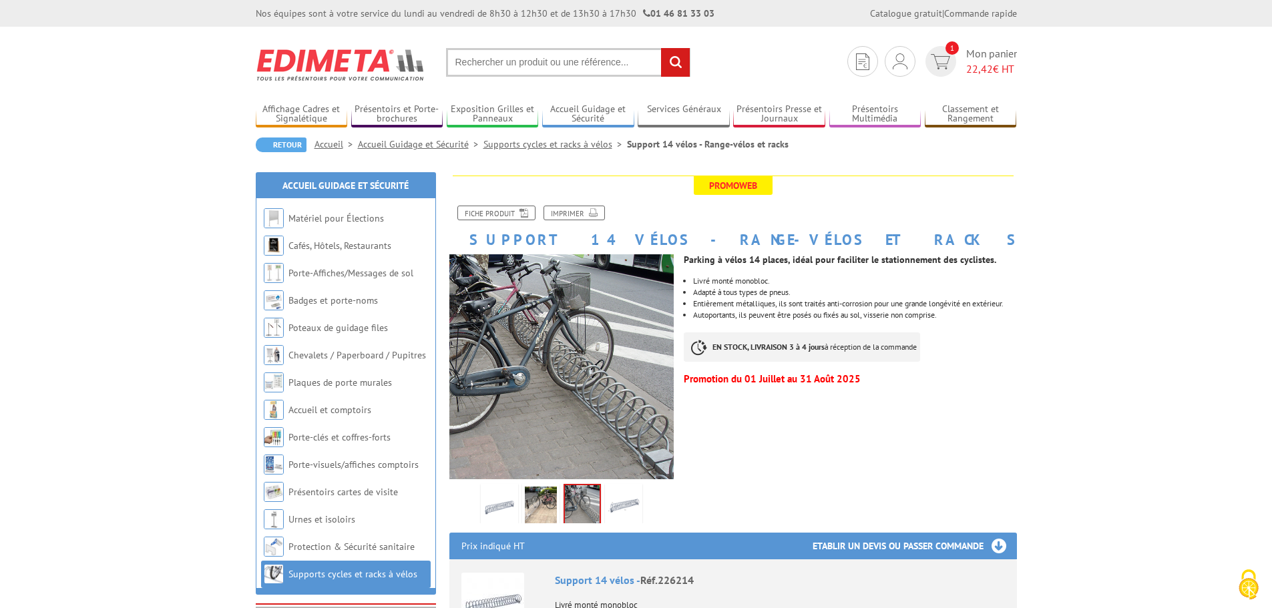
click at [528, 505] on img at bounding box center [541, 507] width 32 height 41
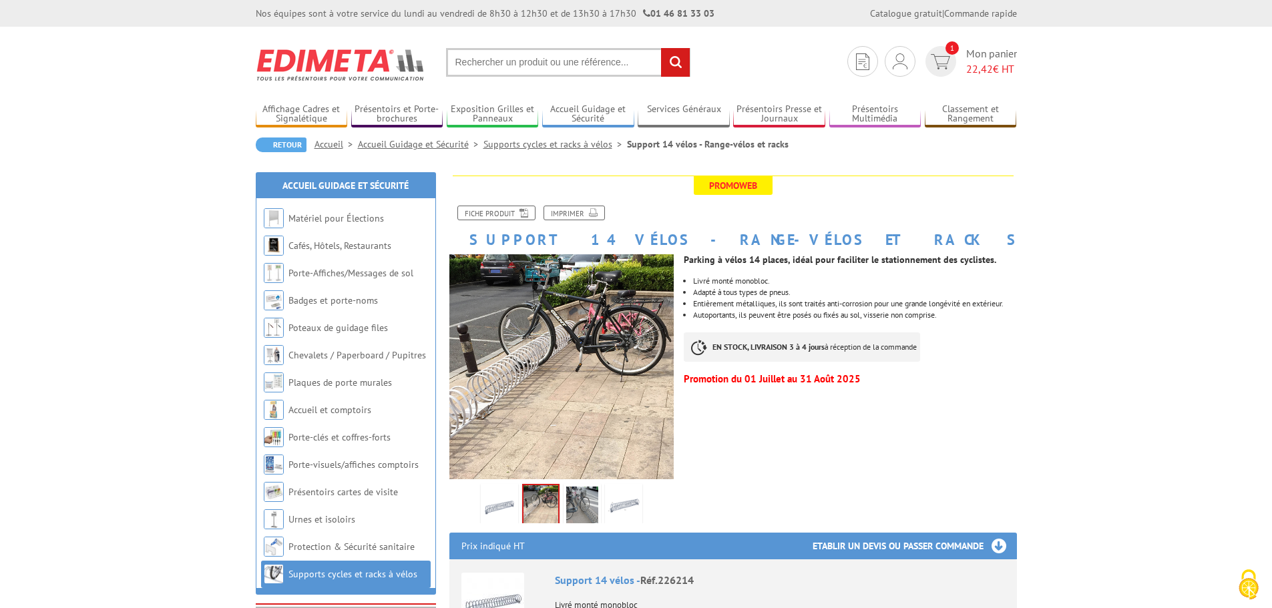
click at [627, 509] on img at bounding box center [623, 507] width 32 height 41
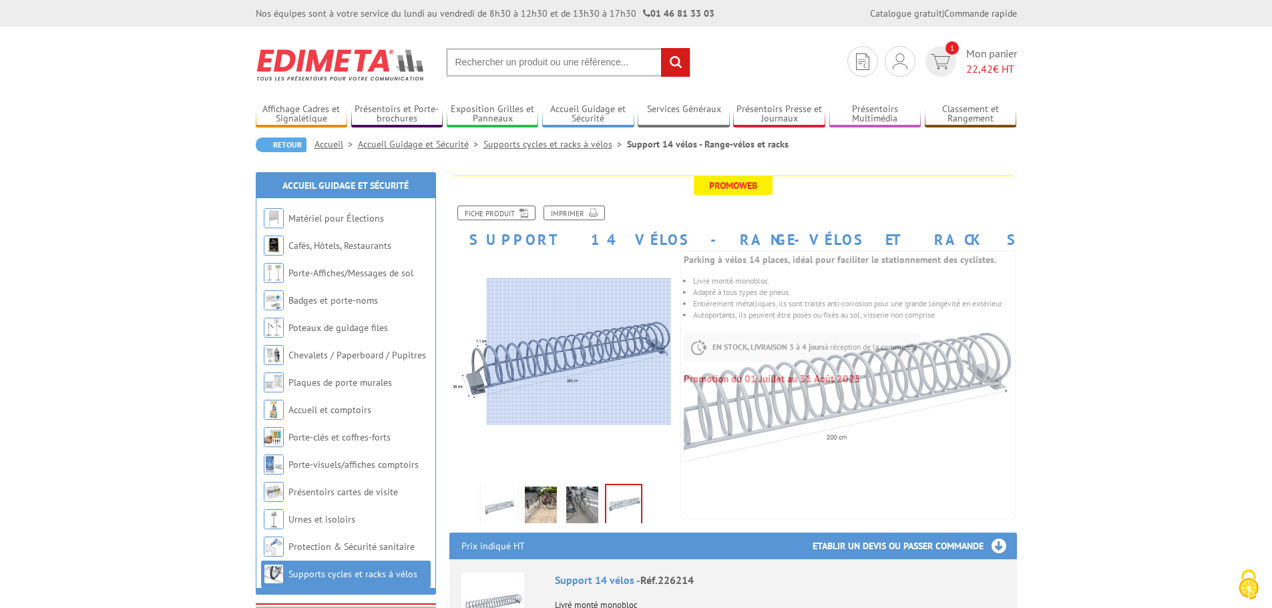
click at [579, 352] on div at bounding box center [579, 351] width 184 height 147
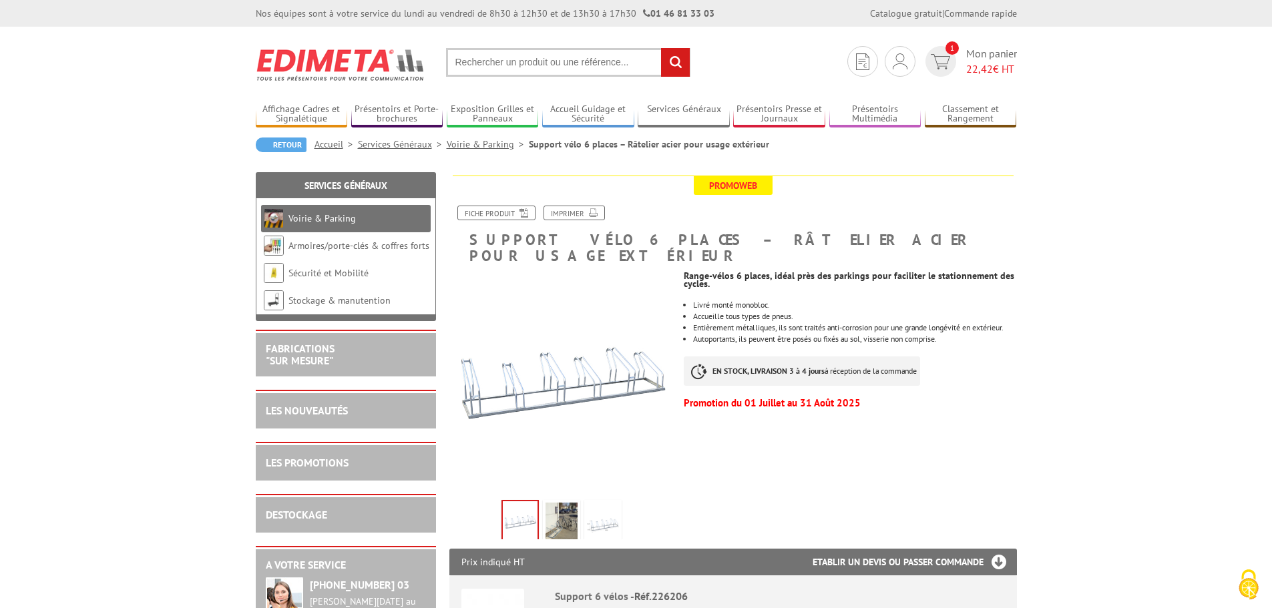
click at [605, 503] on img at bounding box center [603, 523] width 32 height 41
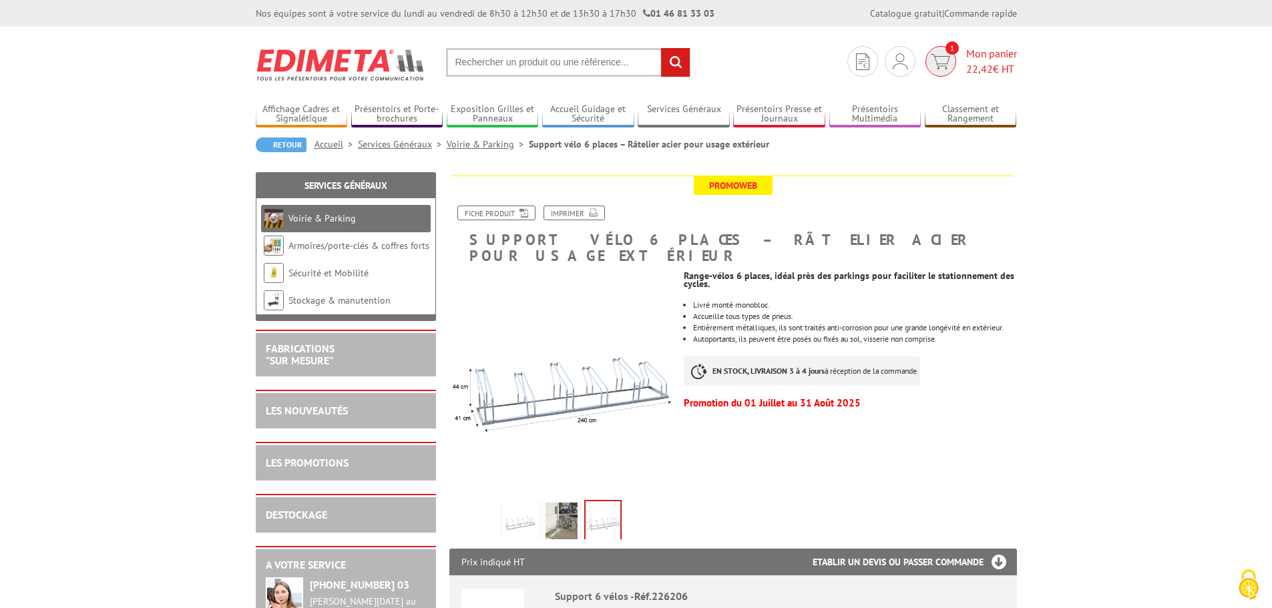
click at [956, 68] on span "1" at bounding box center [940, 61] width 37 height 31
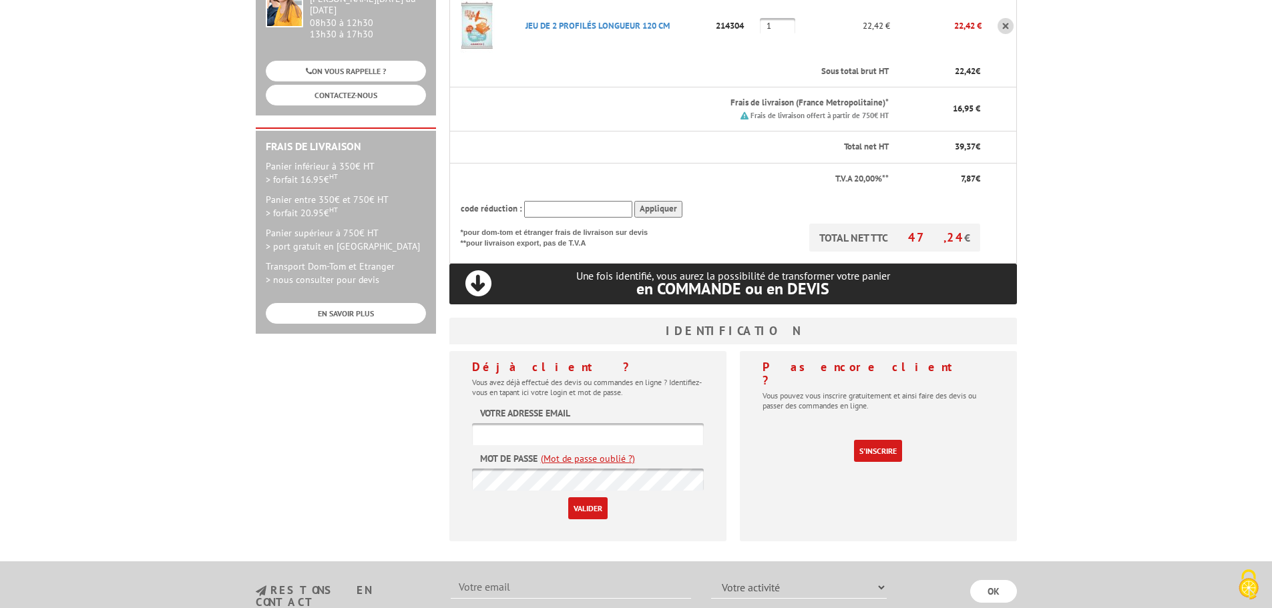
scroll to position [334, 0]
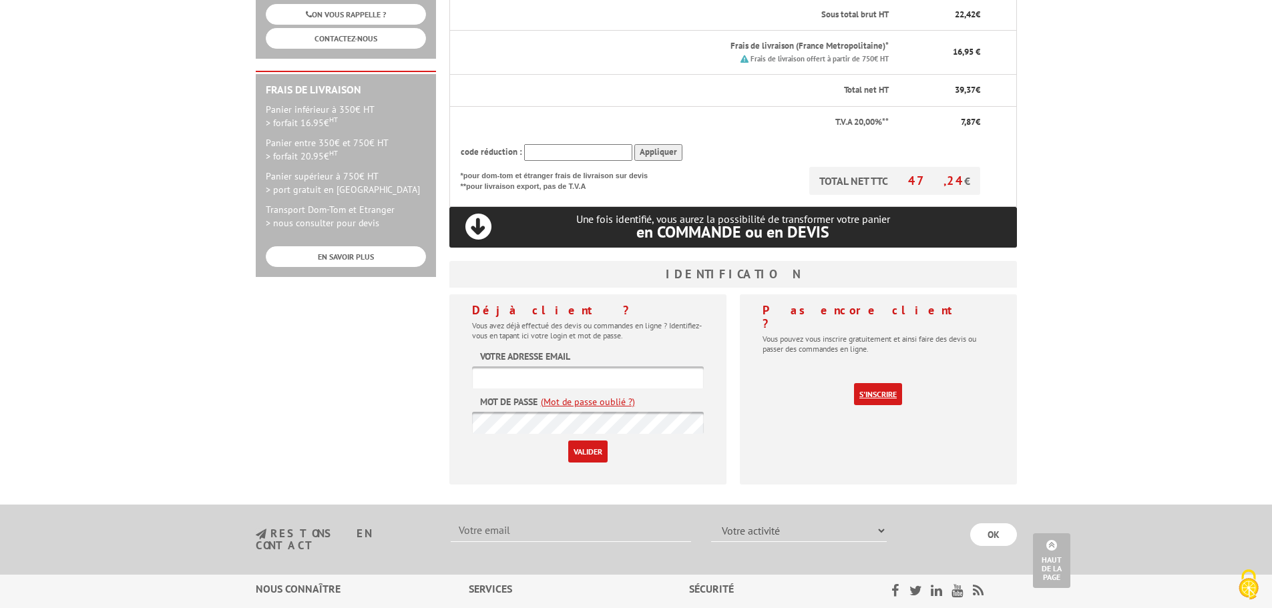
click at [871, 383] on link "S'inscrire" at bounding box center [878, 394] width 48 height 22
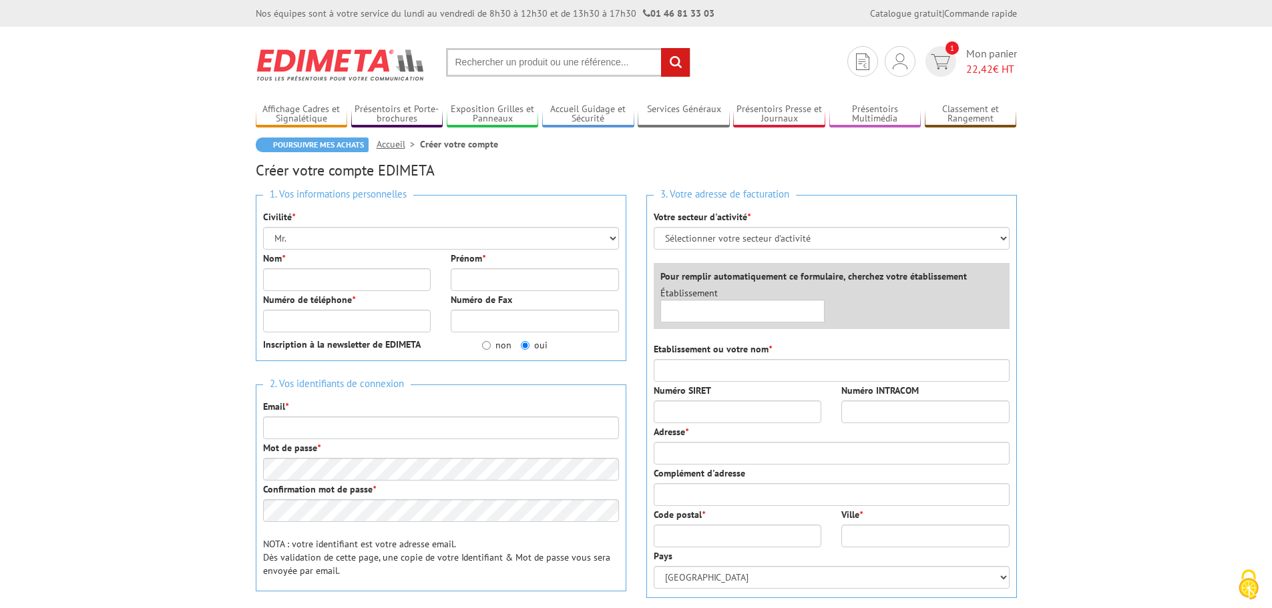
click at [334, 51] on img at bounding box center [341, 64] width 170 height 49
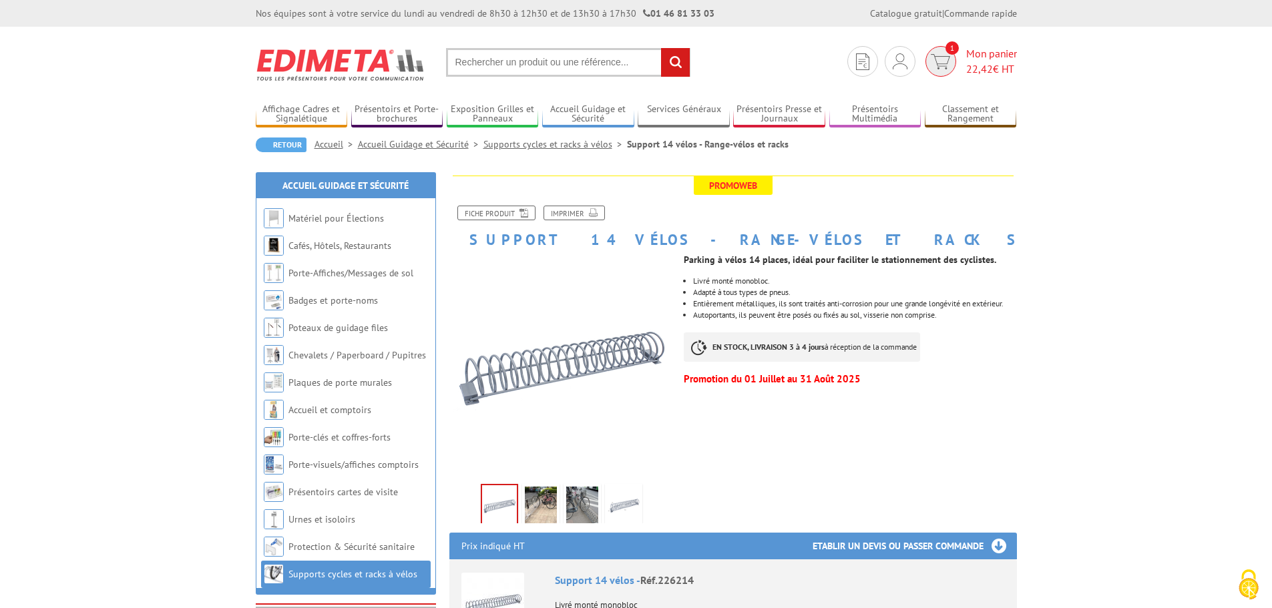
click at [986, 58] on span "Mon panier 22,42 € HT" at bounding box center [991, 61] width 51 height 31
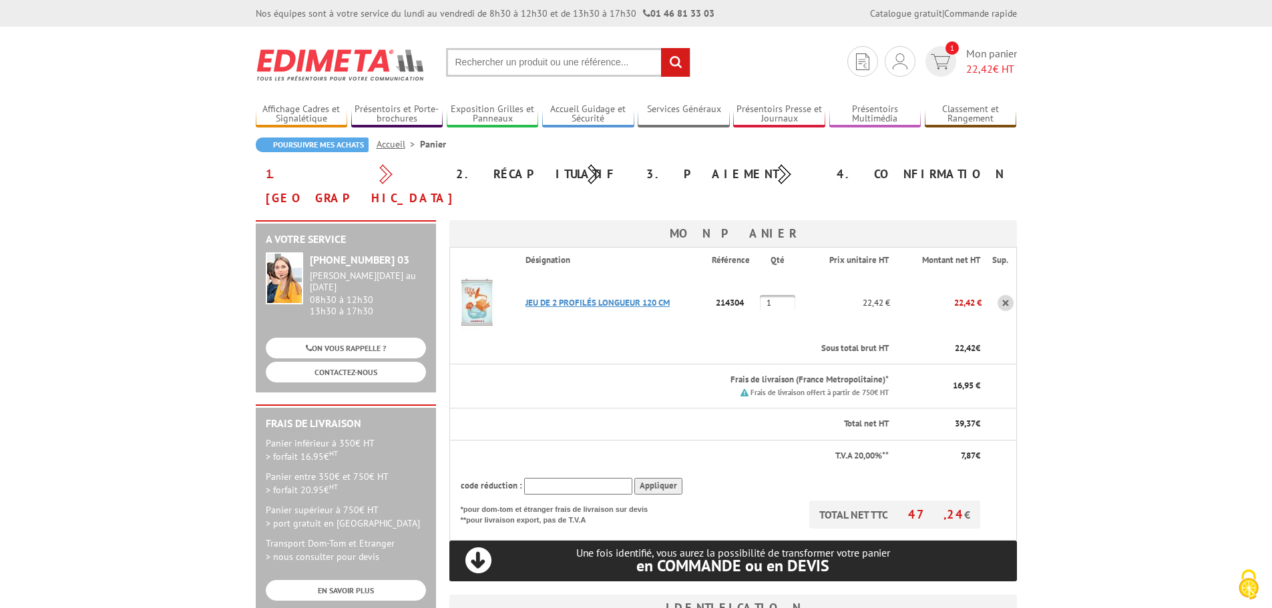
click at [567, 297] on link "JEU DE 2 PROFILéS LONGUEUR 120 CM" at bounding box center [597, 302] width 144 height 11
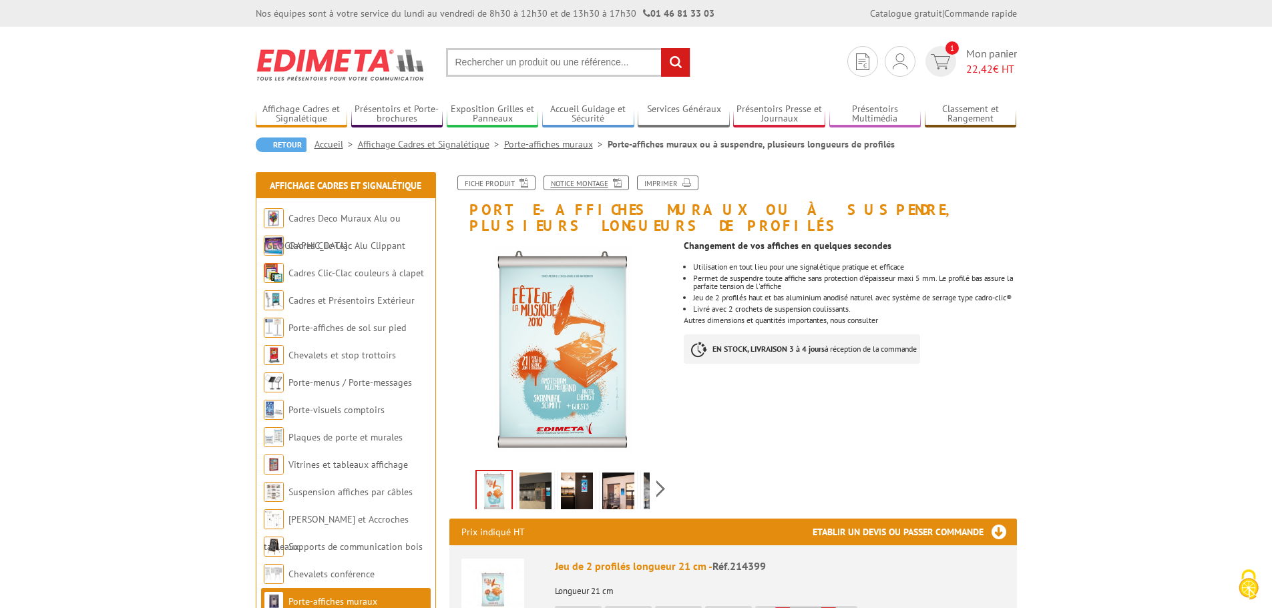
click at [583, 182] on link "Notice Montage" at bounding box center [585, 183] width 85 height 15
